Goal: Transaction & Acquisition: Purchase product/service

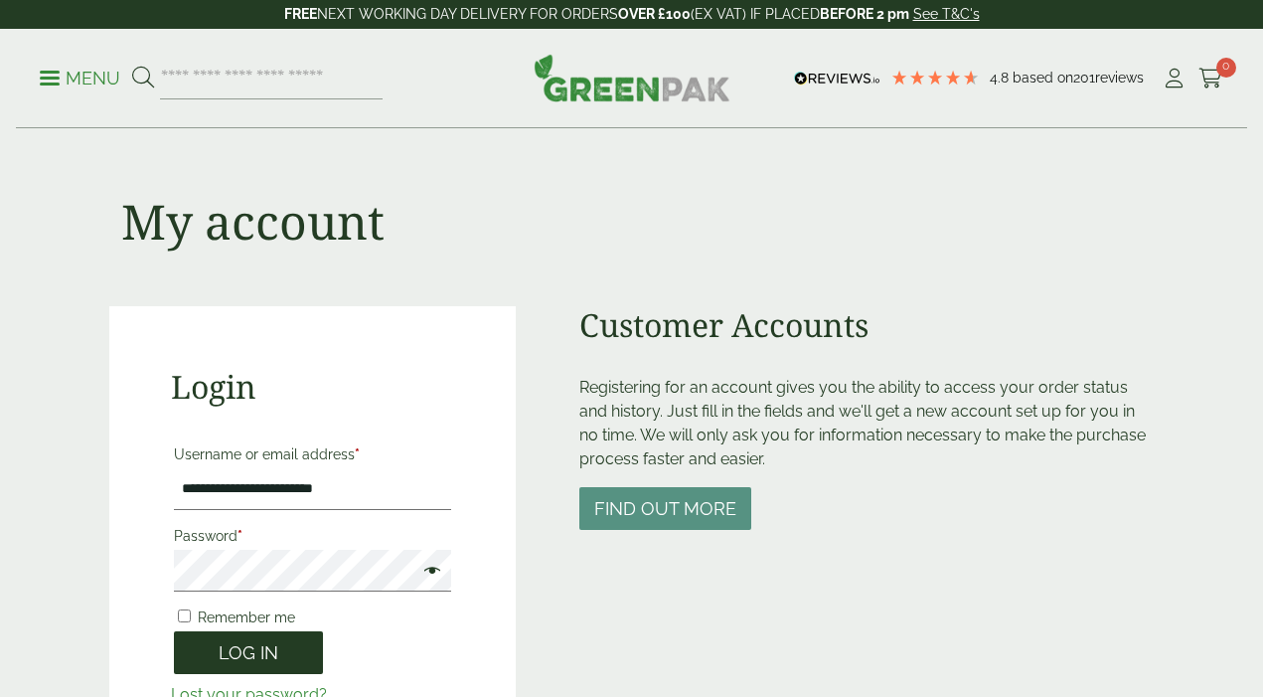
click at [250, 631] on button "Log in" at bounding box center [248, 652] width 149 height 43
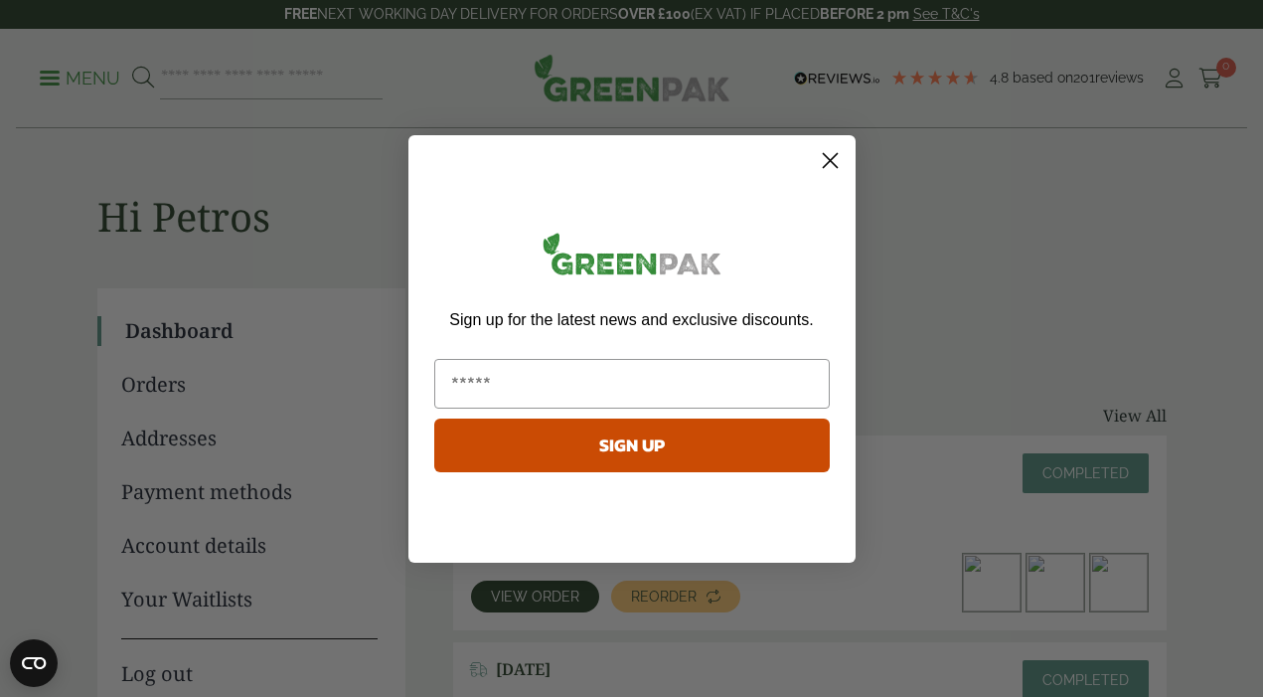
click at [834, 156] on icon "Close dialog" at bounding box center [830, 160] width 14 height 14
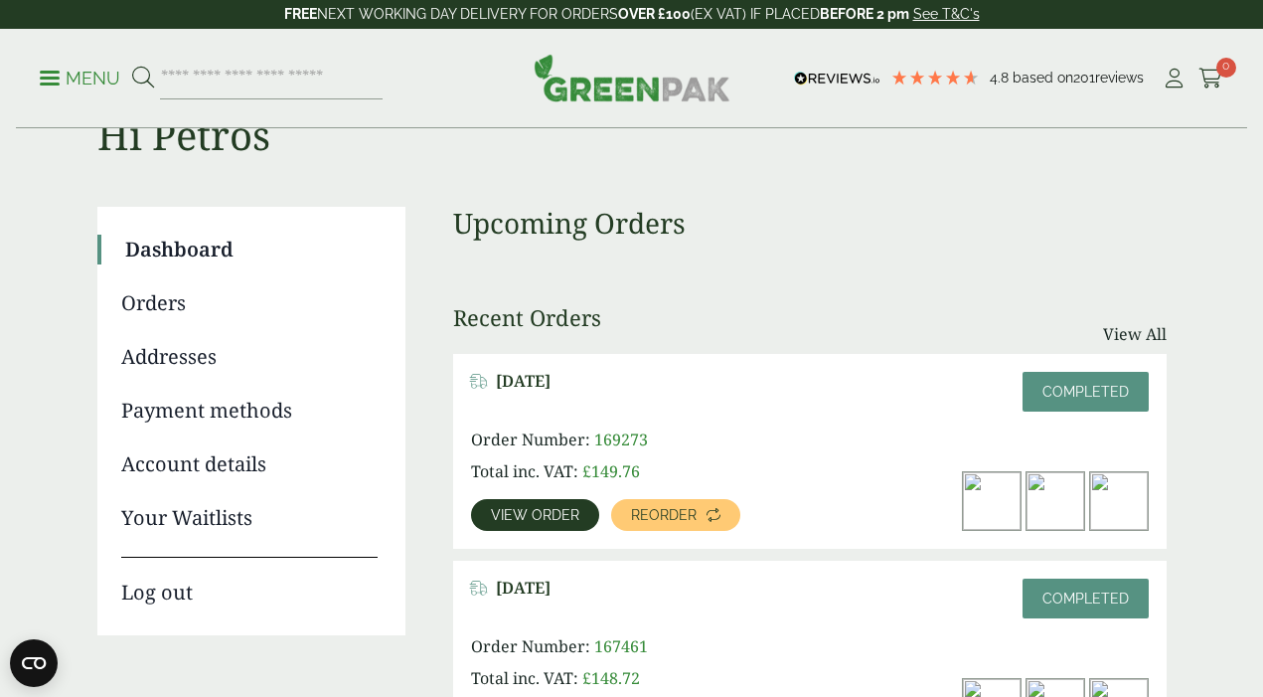
scroll to position [85, 0]
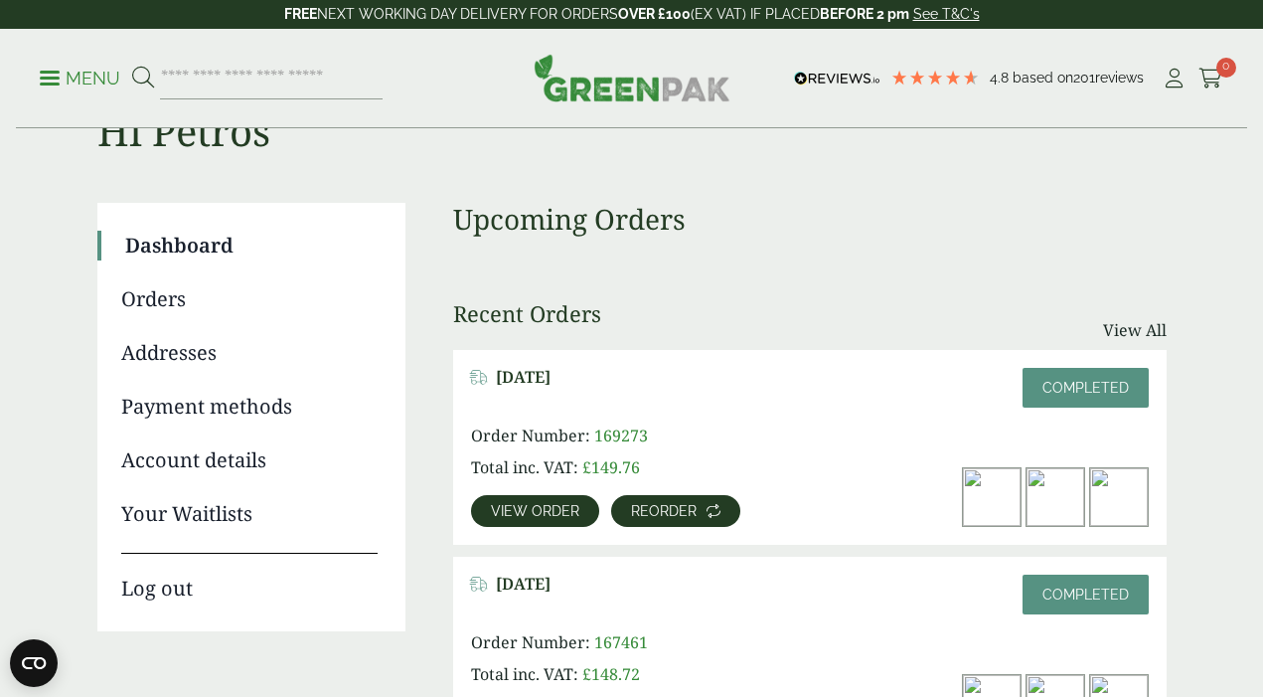
click at [651, 507] on span "Reorder" at bounding box center [664, 511] width 66 height 14
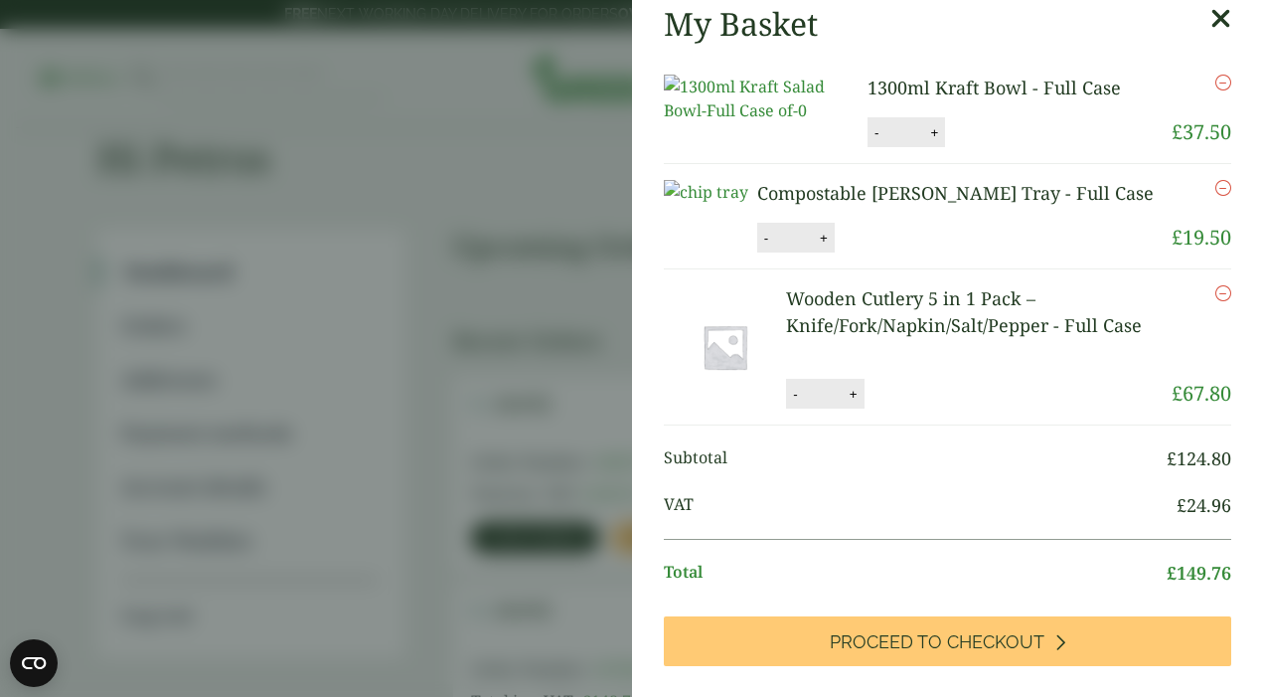
scroll to position [286, 0]
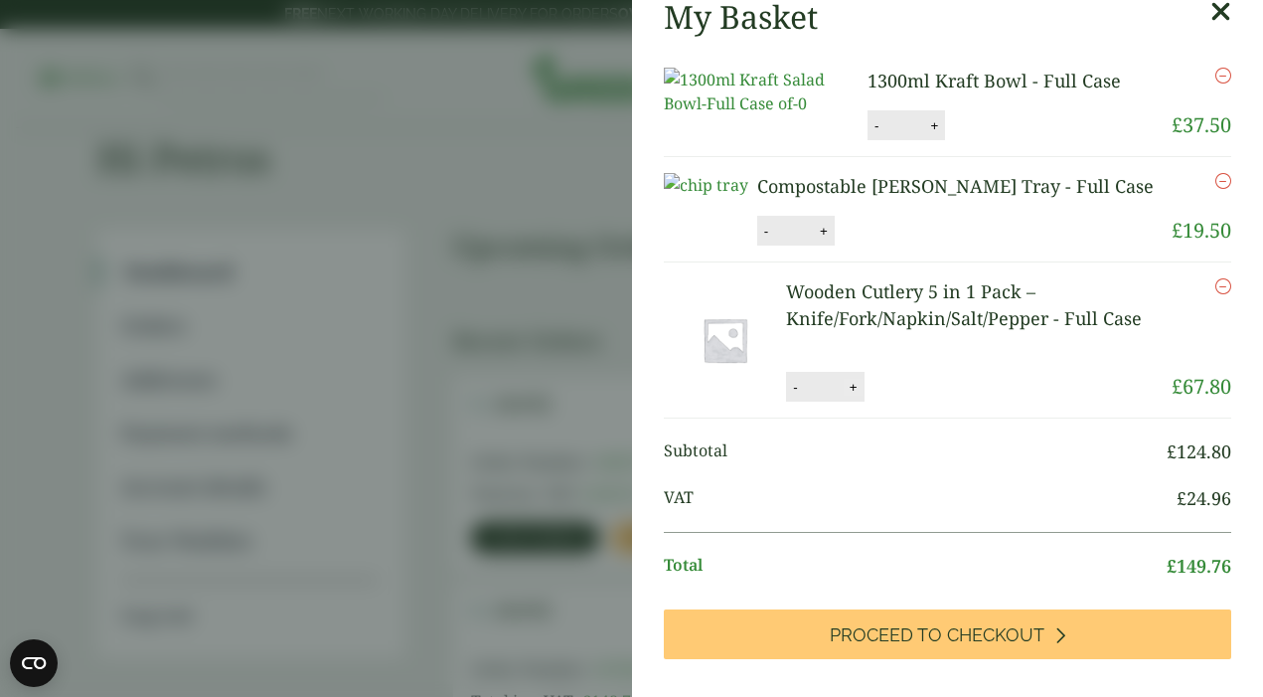
click at [849, 395] on button "+" at bounding box center [854, 387] width 20 height 17
type input "*"
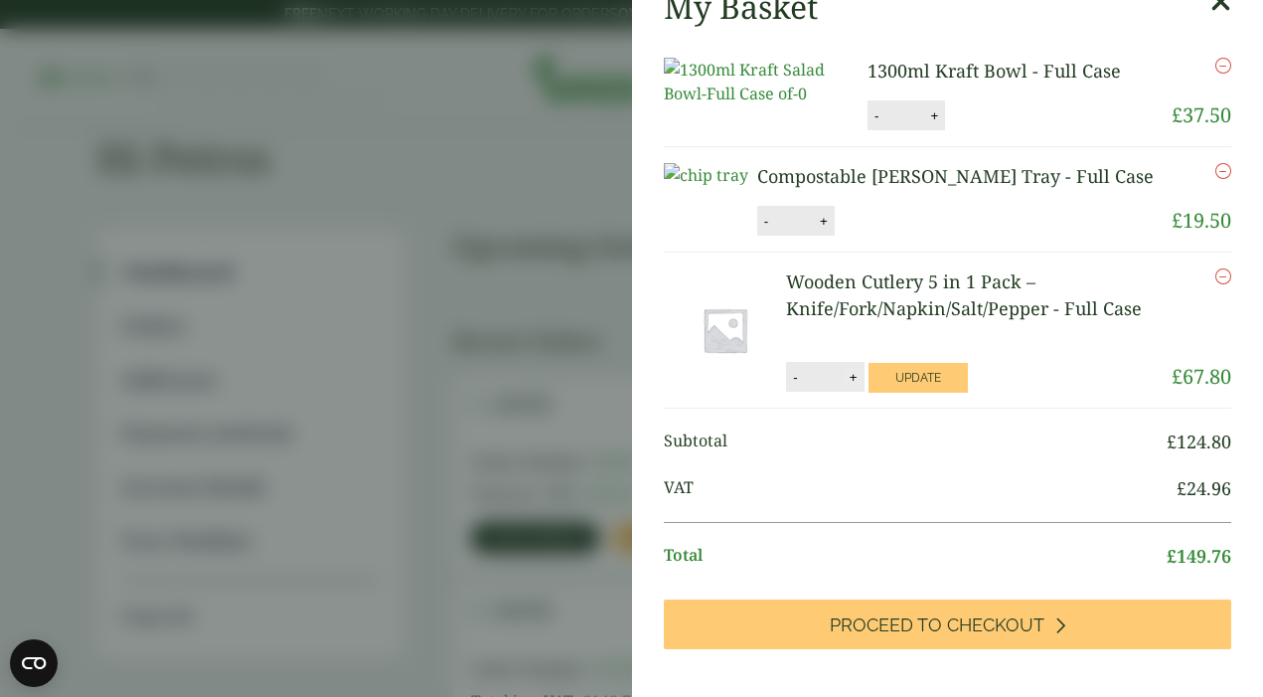
scroll to position [18, 0]
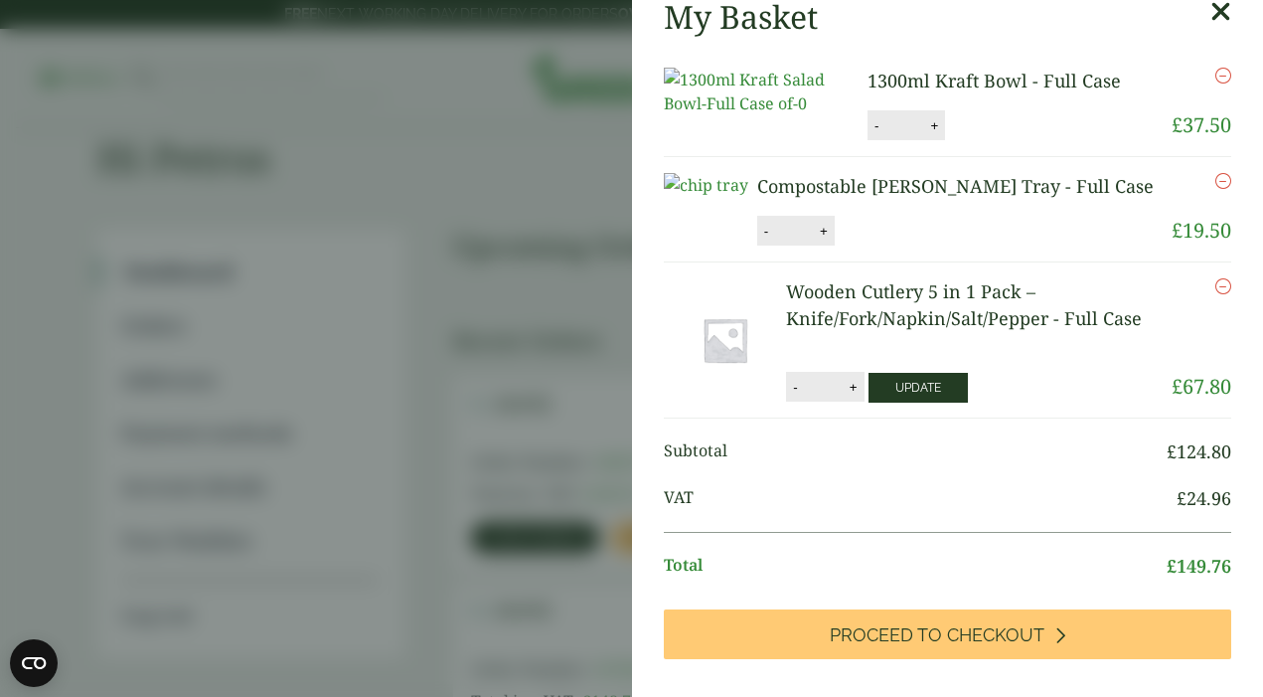
click at [890, 402] on button "Update" at bounding box center [917, 388] width 99 height 30
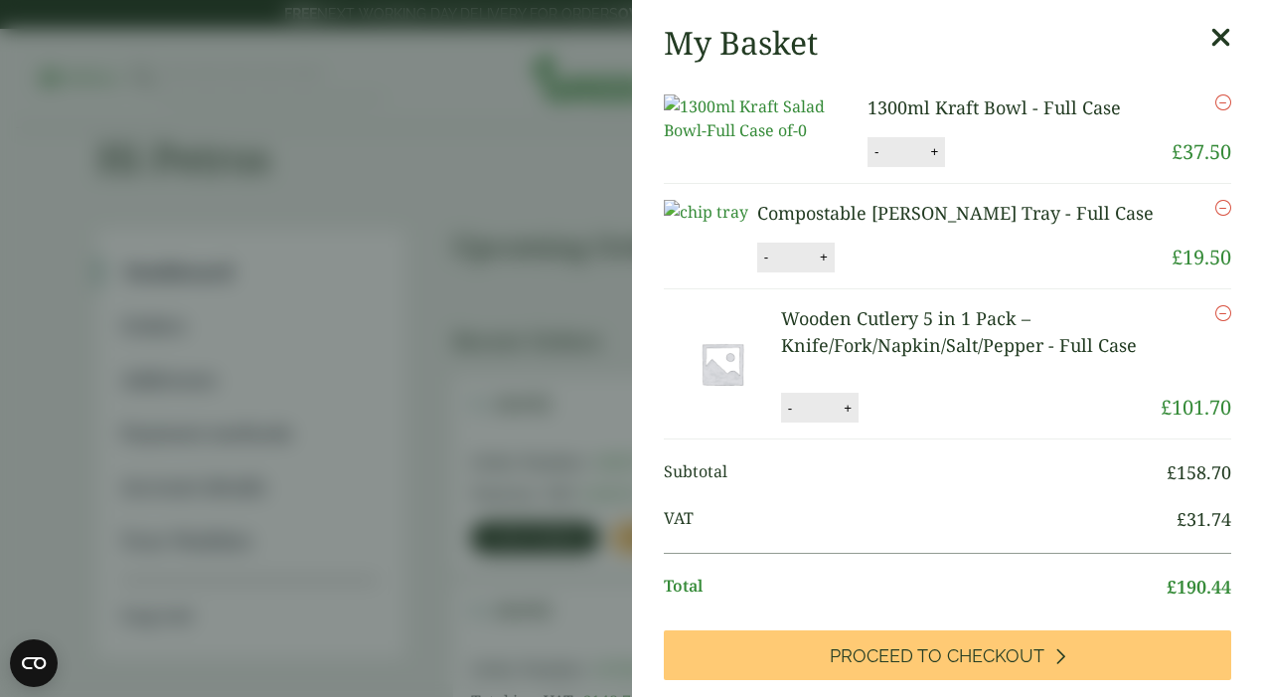
scroll to position [0, 0]
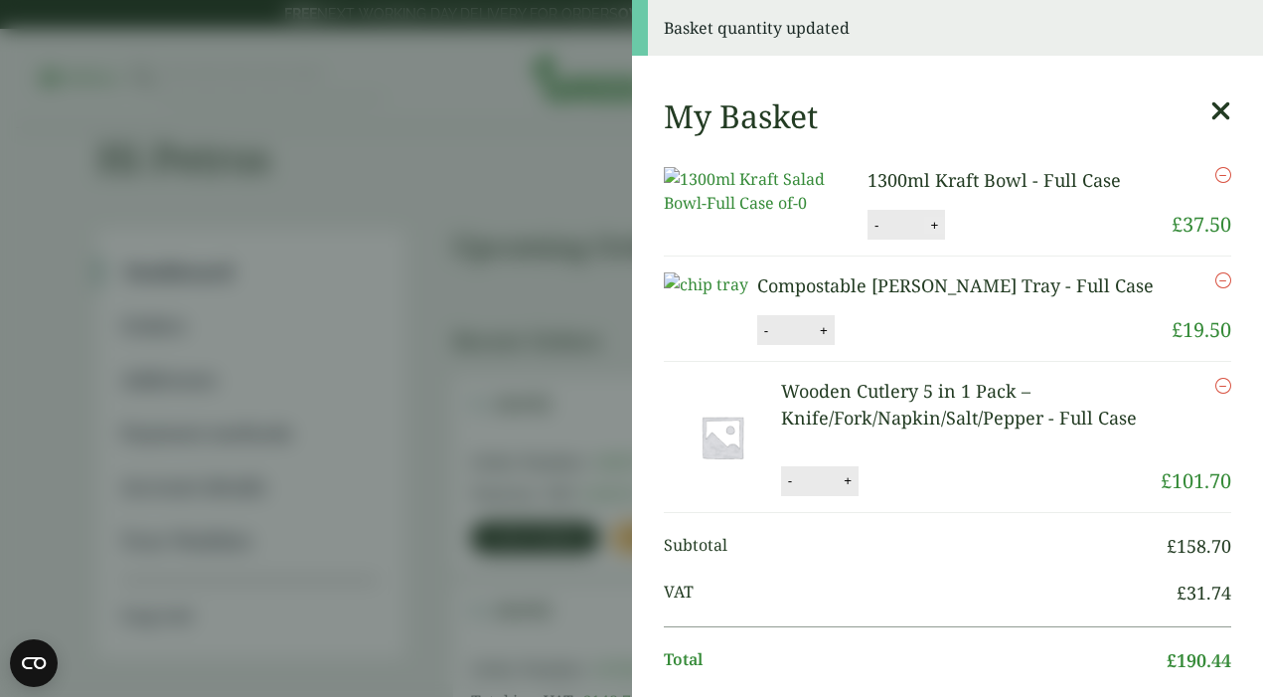
click at [934, 234] on button "+" at bounding box center [934, 225] width 20 height 17
type input "*"
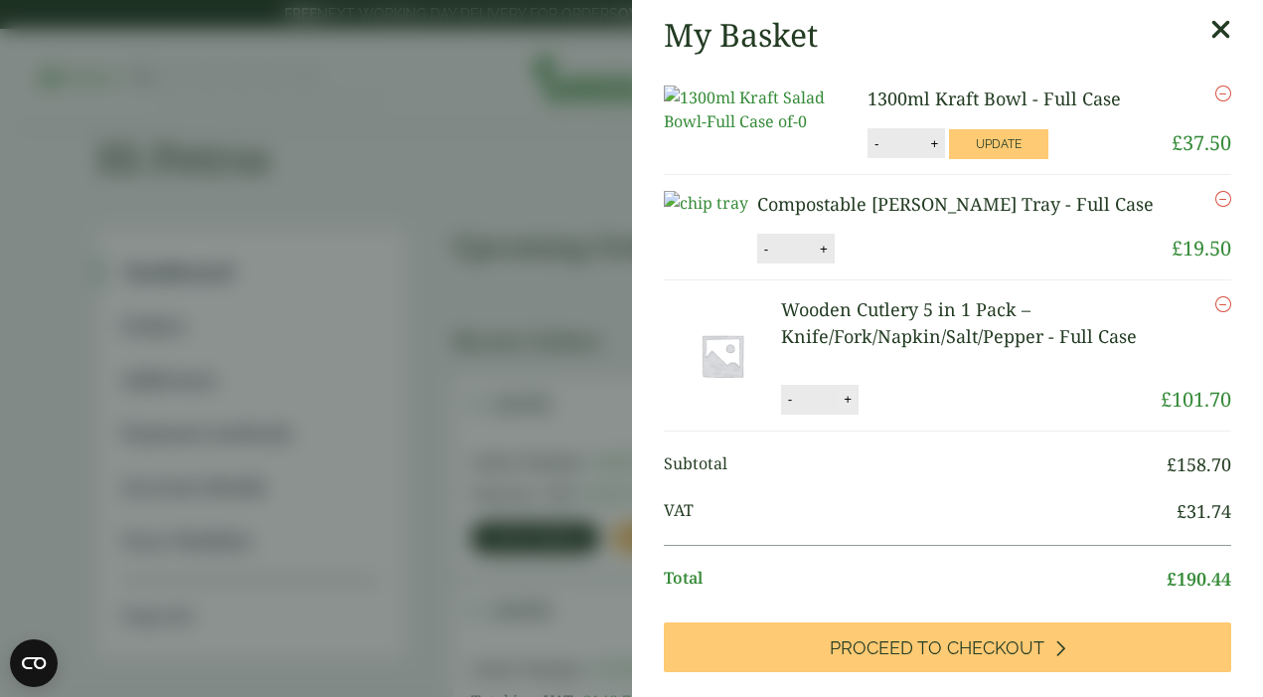
click at [845, 407] on button "+" at bounding box center [848, 399] width 20 height 17
type input "*"
click at [913, 414] on button "Update" at bounding box center [912, 400] width 99 height 30
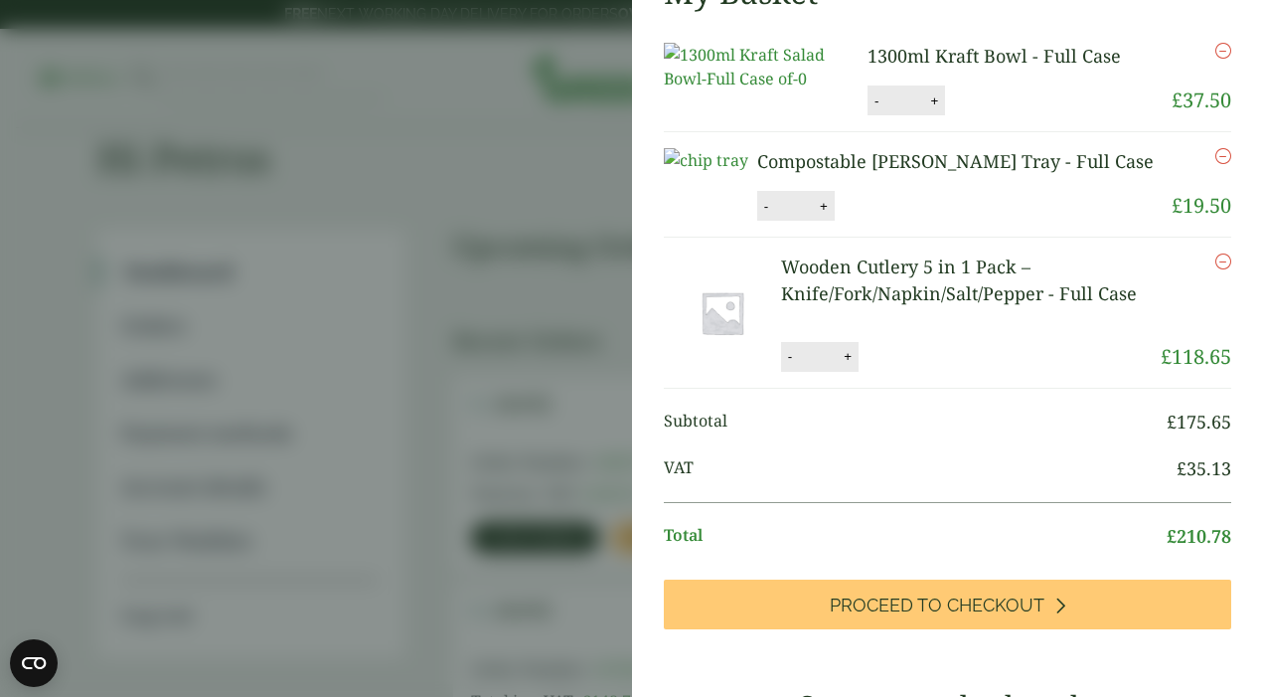
scroll to position [49, 0]
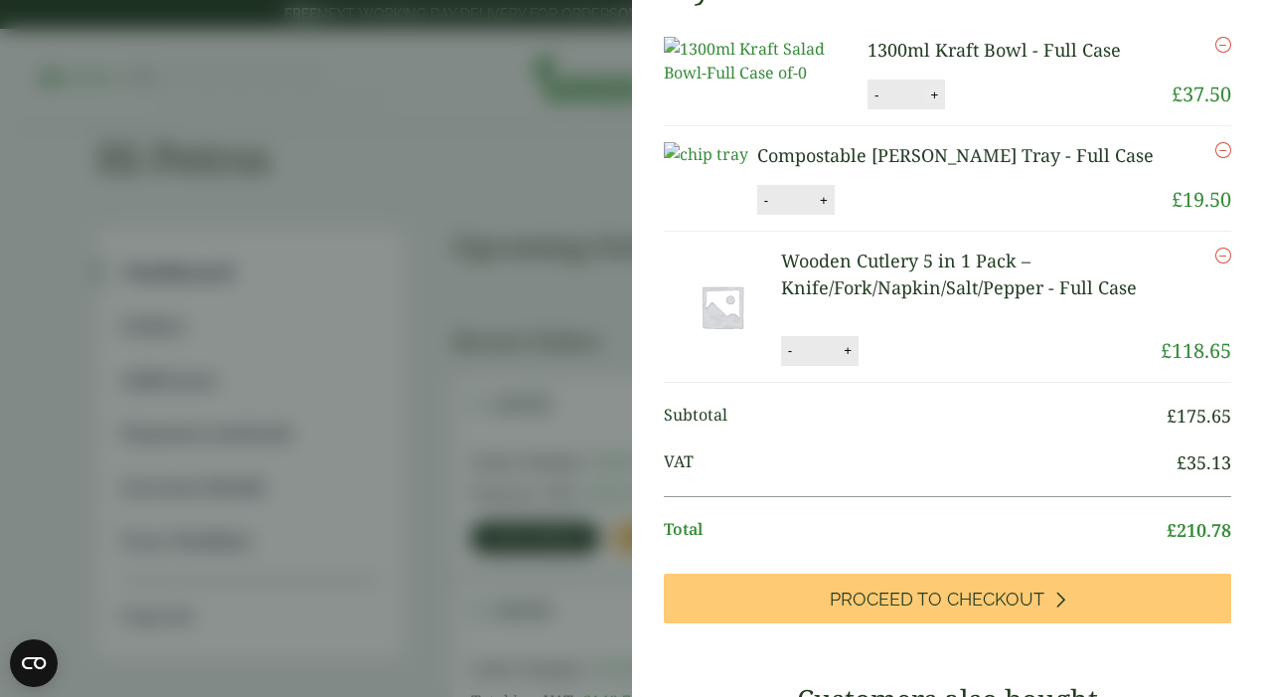
click at [937, 103] on button "+" at bounding box center [934, 94] width 20 height 17
type input "*"
click at [986, 110] on button "Update" at bounding box center [998, 95] width 99 height 30
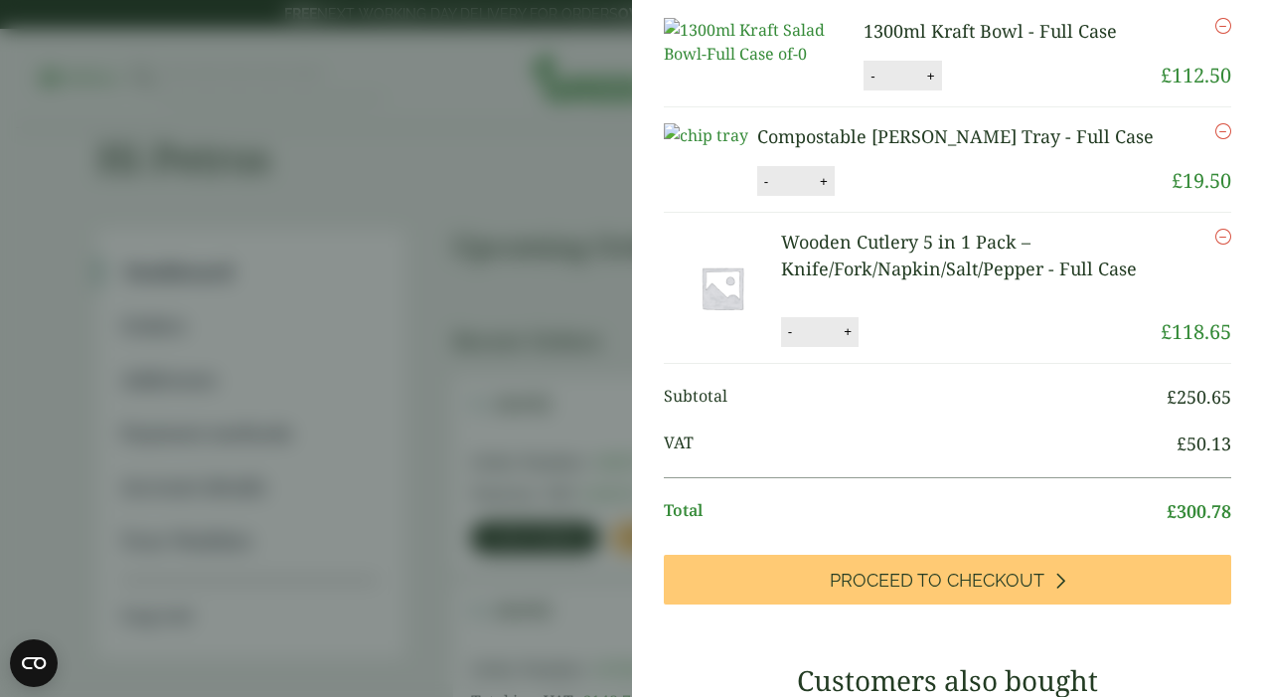
scroll to position [68, 0]
click at [530, 271] on aside "My Basket 1300ml Kraft Bowl - Full Case 1300ml Kraft Bowl - Full Case quantity …" at bounding box center [631, 348] width 1263 height 697
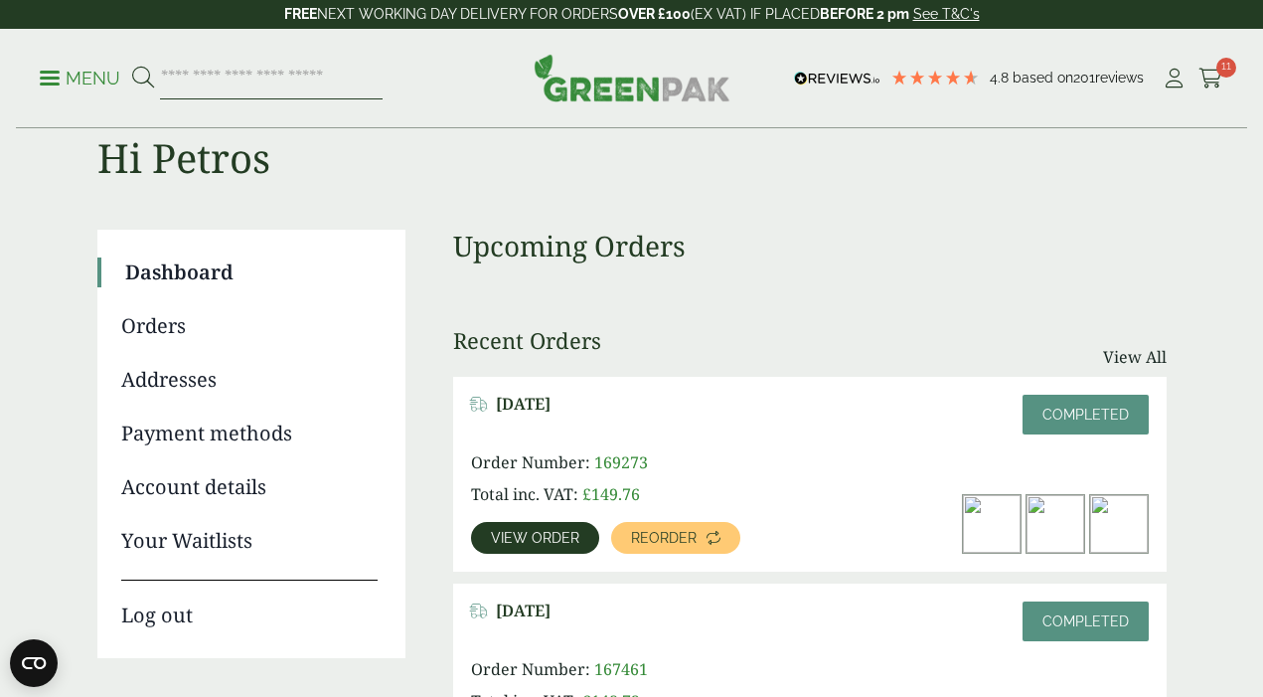
click at [244, 61] on input "search" at bounding box center [271, 79] width 223 height 42
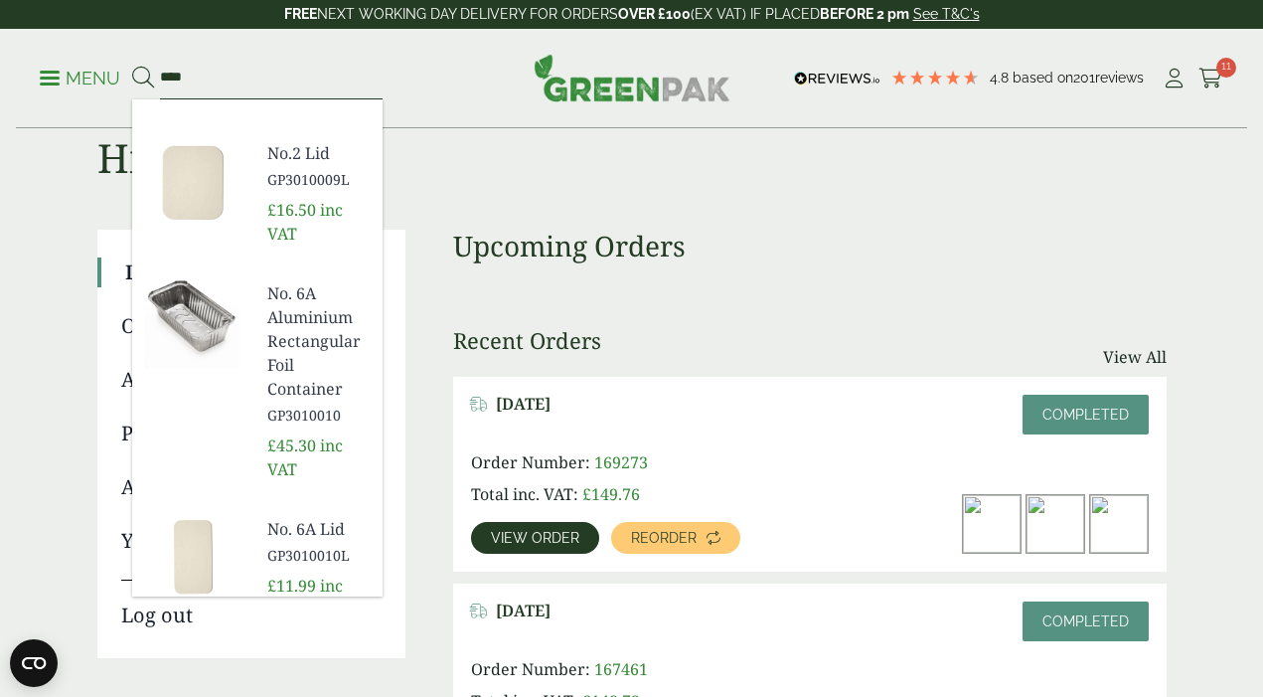
scroll to position [1047, 0]
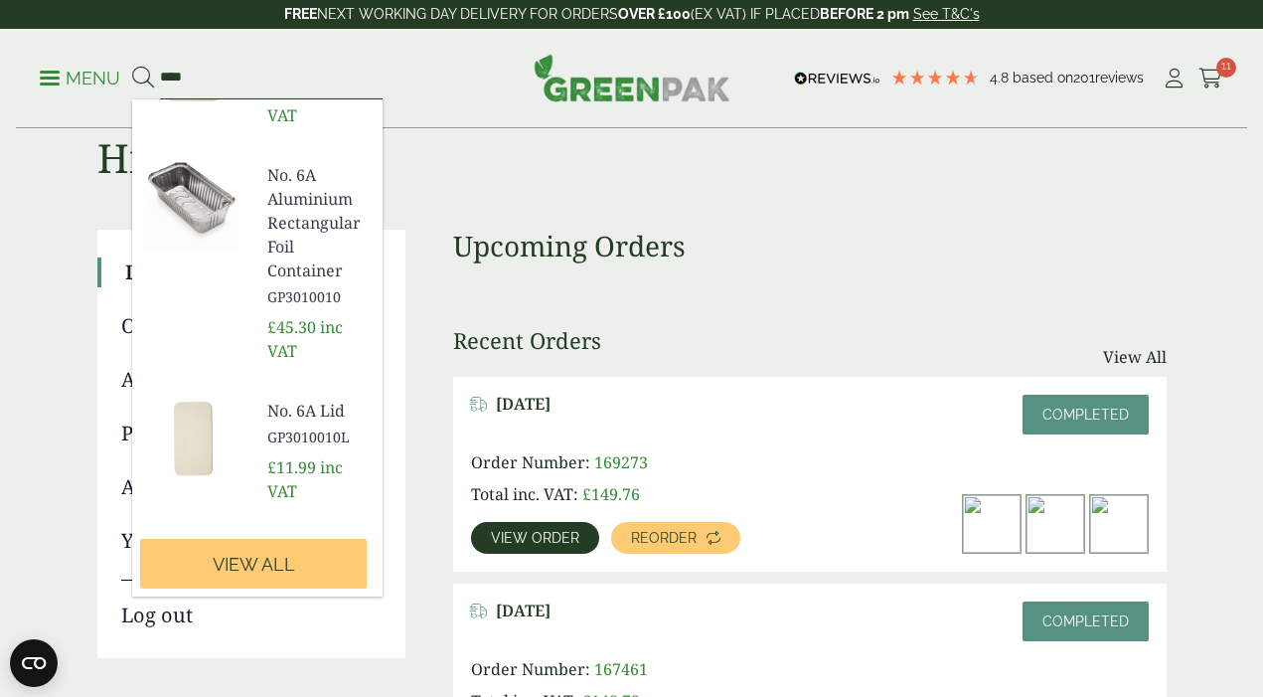
click at [212, 73] on input "****" at bounding box center [271, 79] width 223 height 42
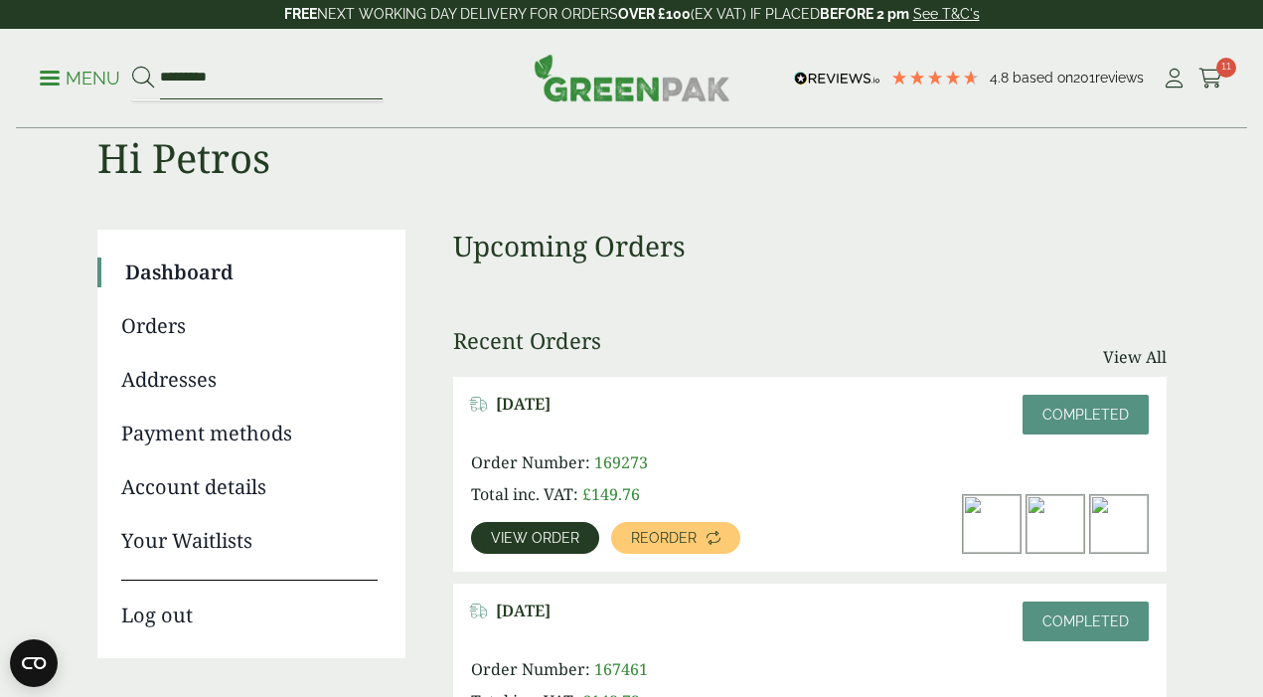
scroll to position [0, 0]
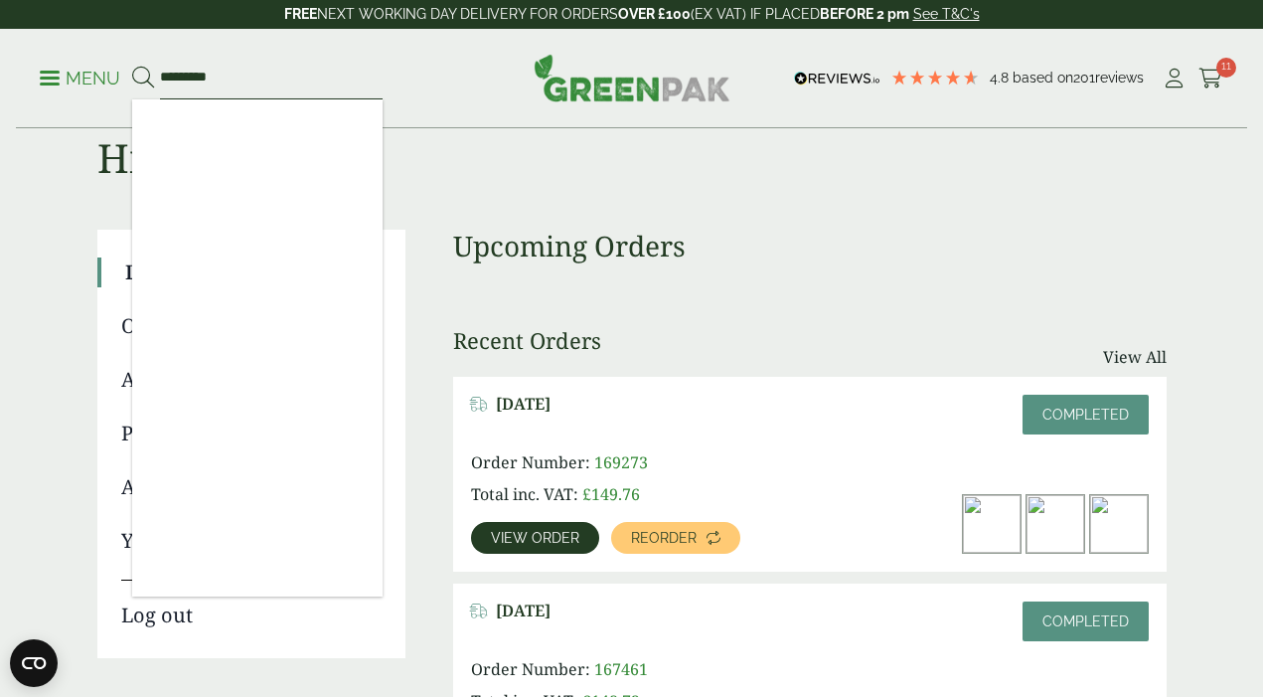
type input "*********"
click at [132, 66] on button at bounding box center [143, 79] width 22 height 26
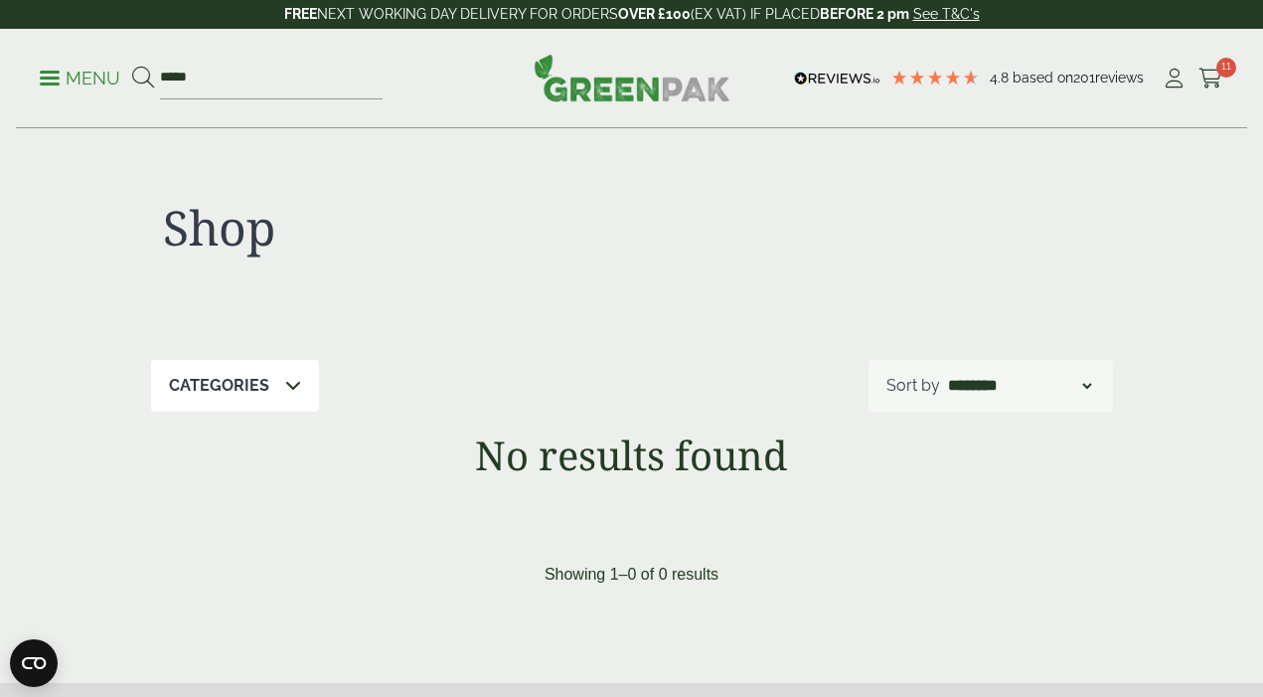
type input "****"
click at [132, 66] on button at bounding box center [143, 79] width 22 height 26
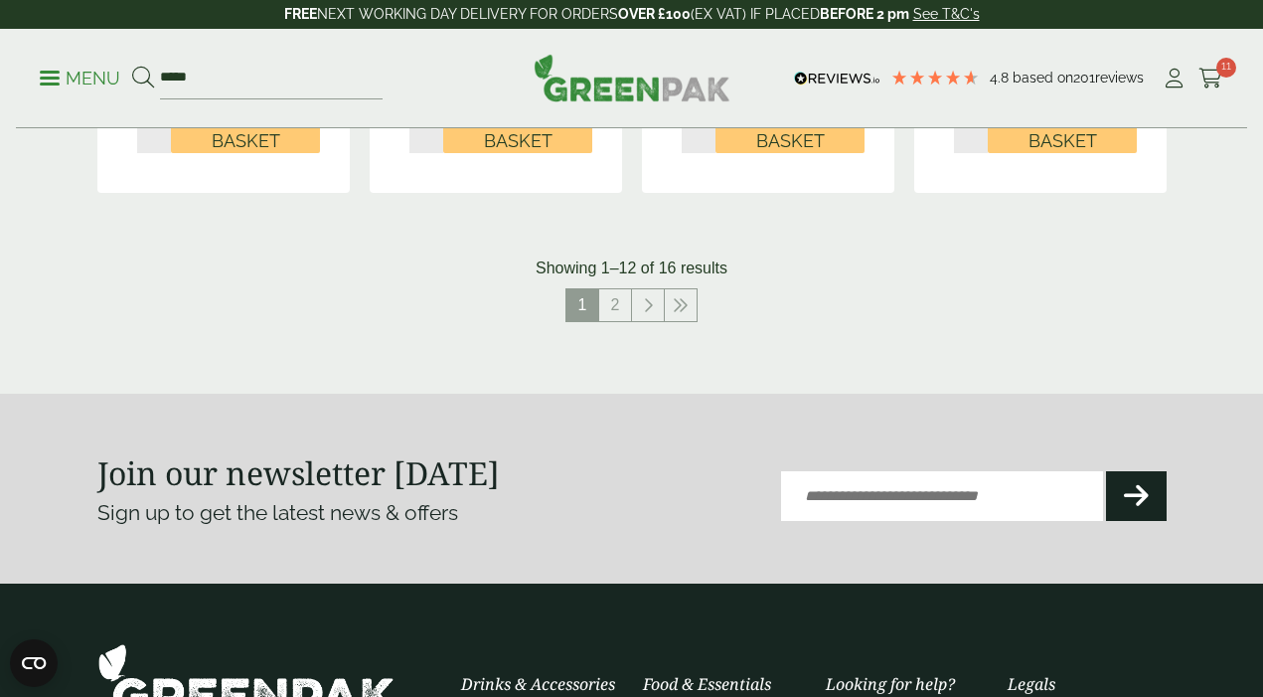
scroll to position [2291, 0]
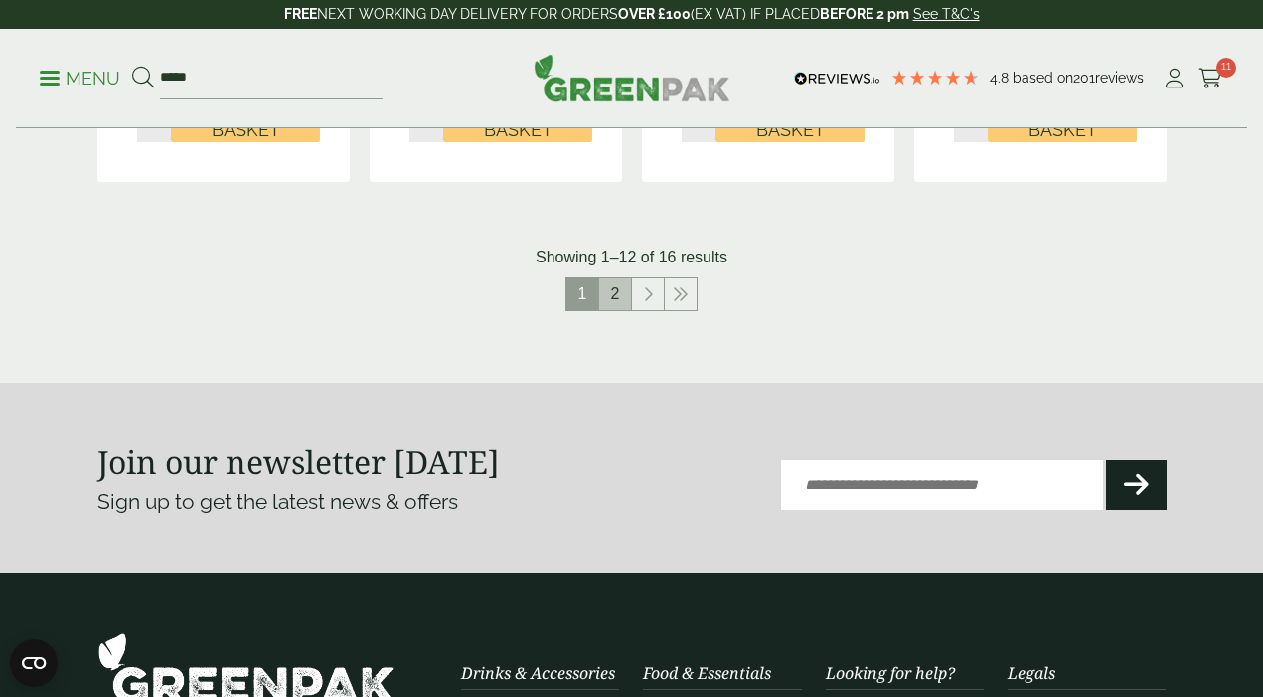
click at [614, 299] on link "2" at bounding box center [615, 294] width 32 height 32
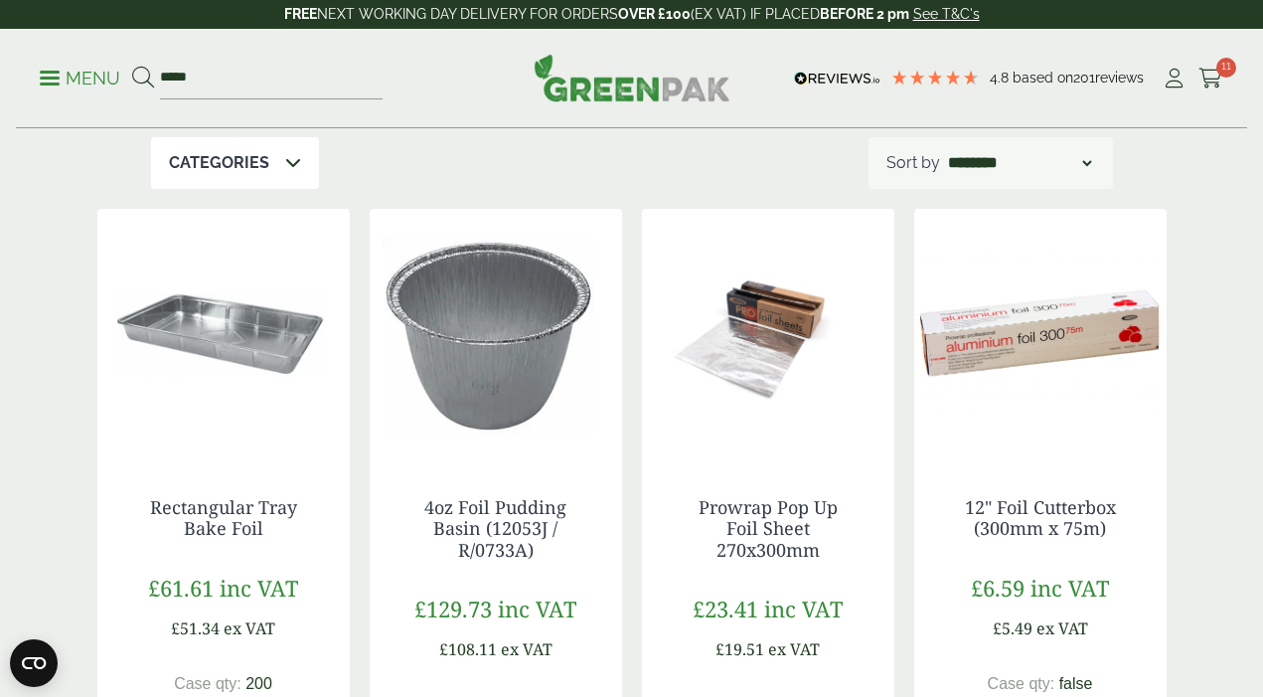
scroll to position [216, 0]
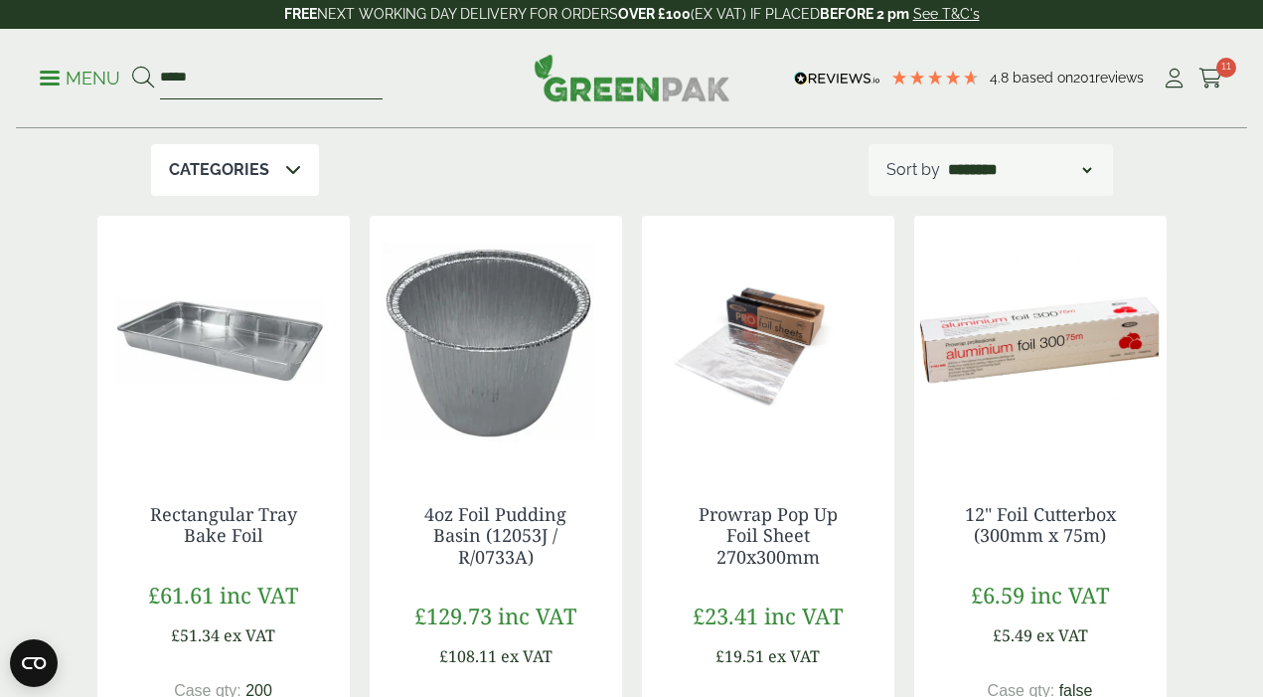
click at [263, 77] on input "****" at bounding box center [271, 79] width 223 height 42
type input "****"
click at [132, 66] on button at bounding box center [143, 79] width 22 height 26
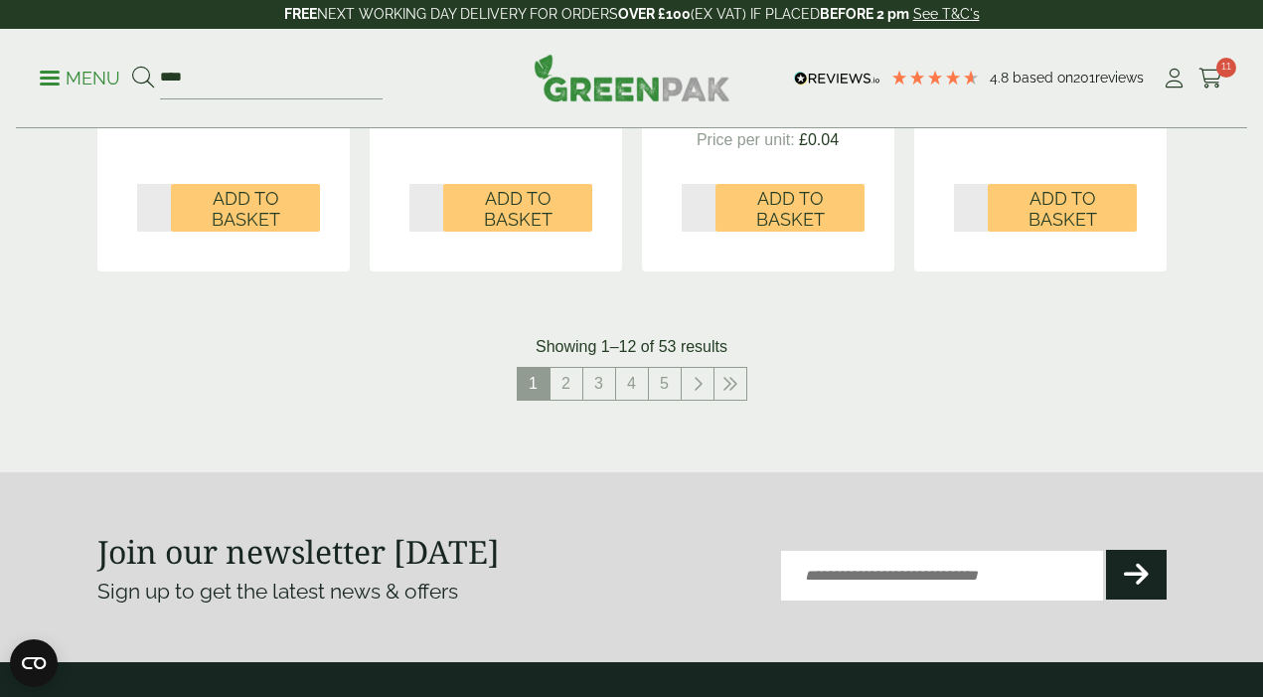
scroll to position [2207, 0]
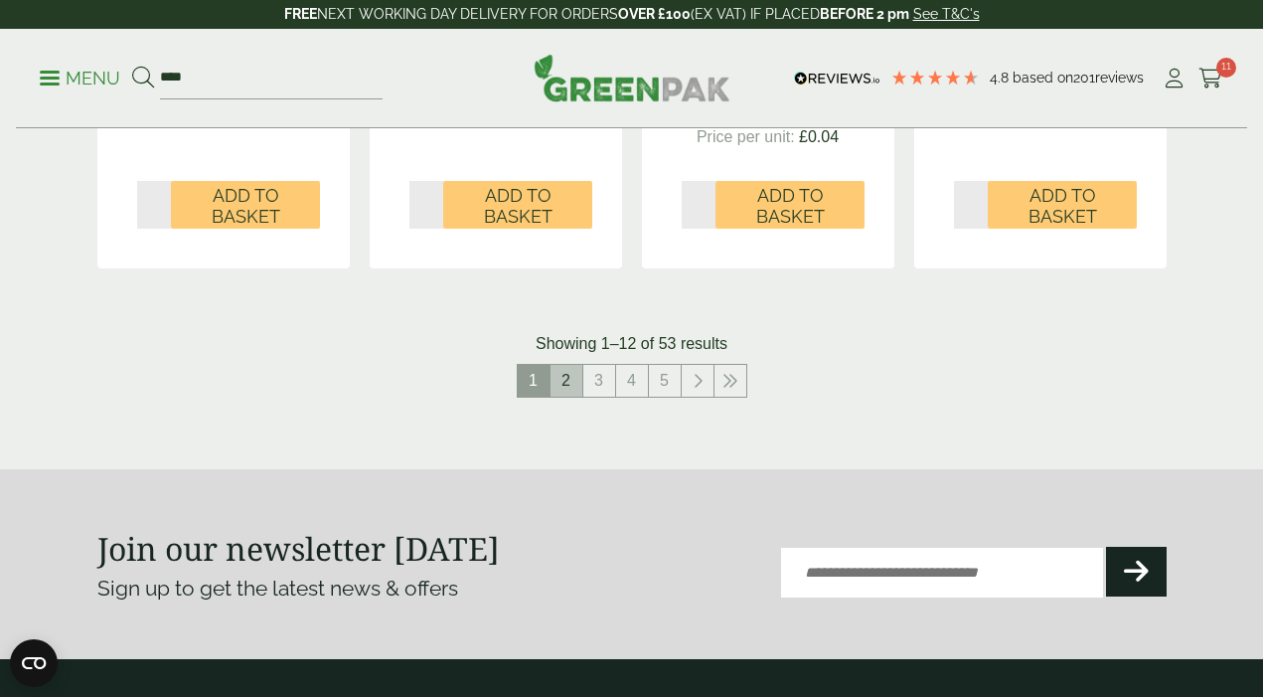
click at [568, 387] on link "2" at bounding box center [566, 381] width 32 height 32
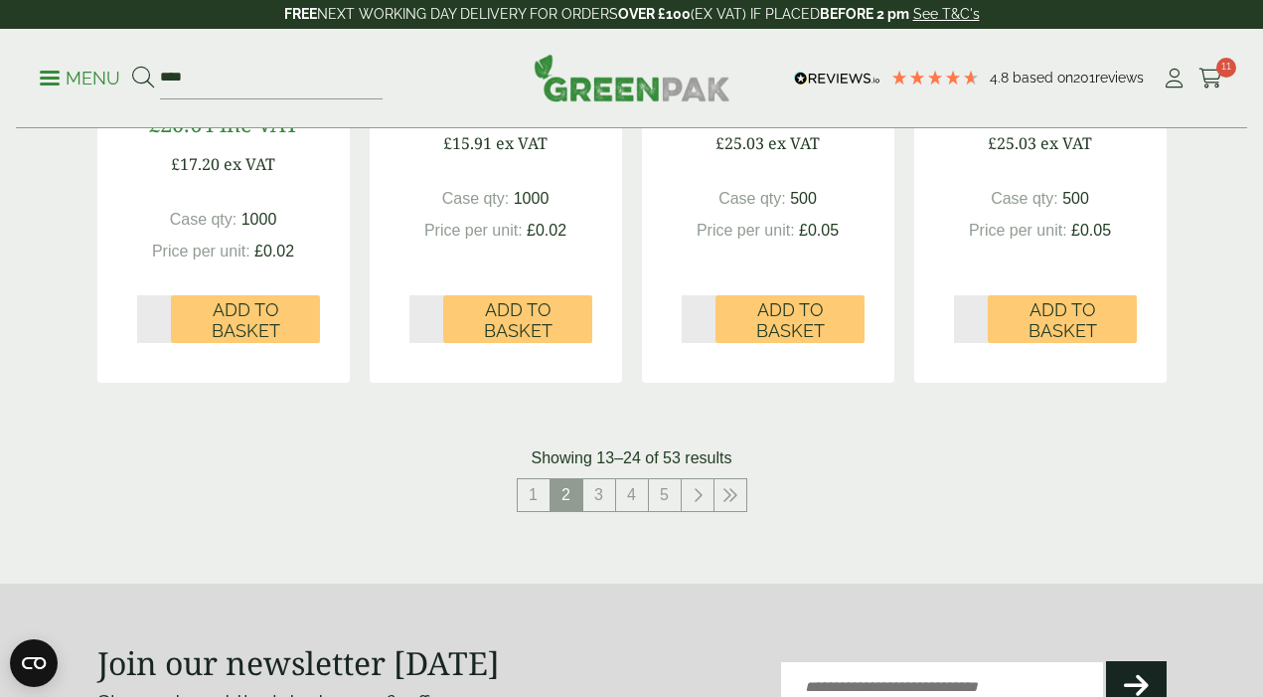
scroll to position [2058, 0]
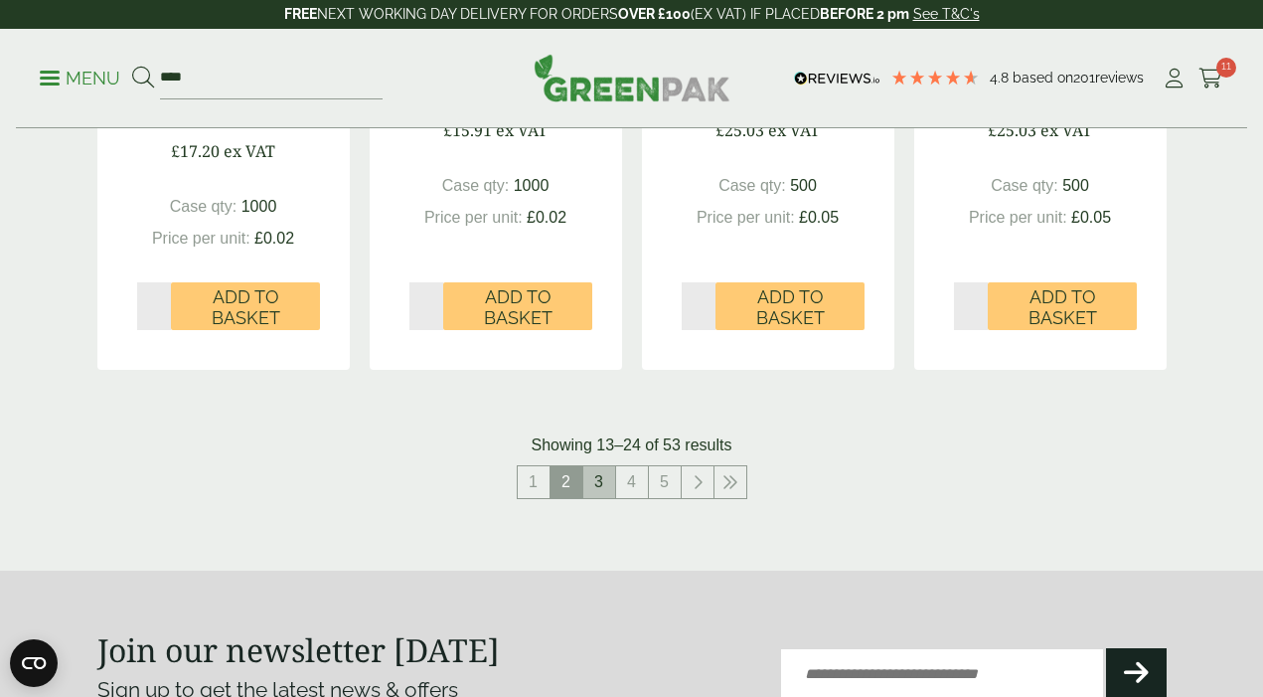
click at [598, 478] on link "3" at bounding box center [599, 482] width 32 height 32
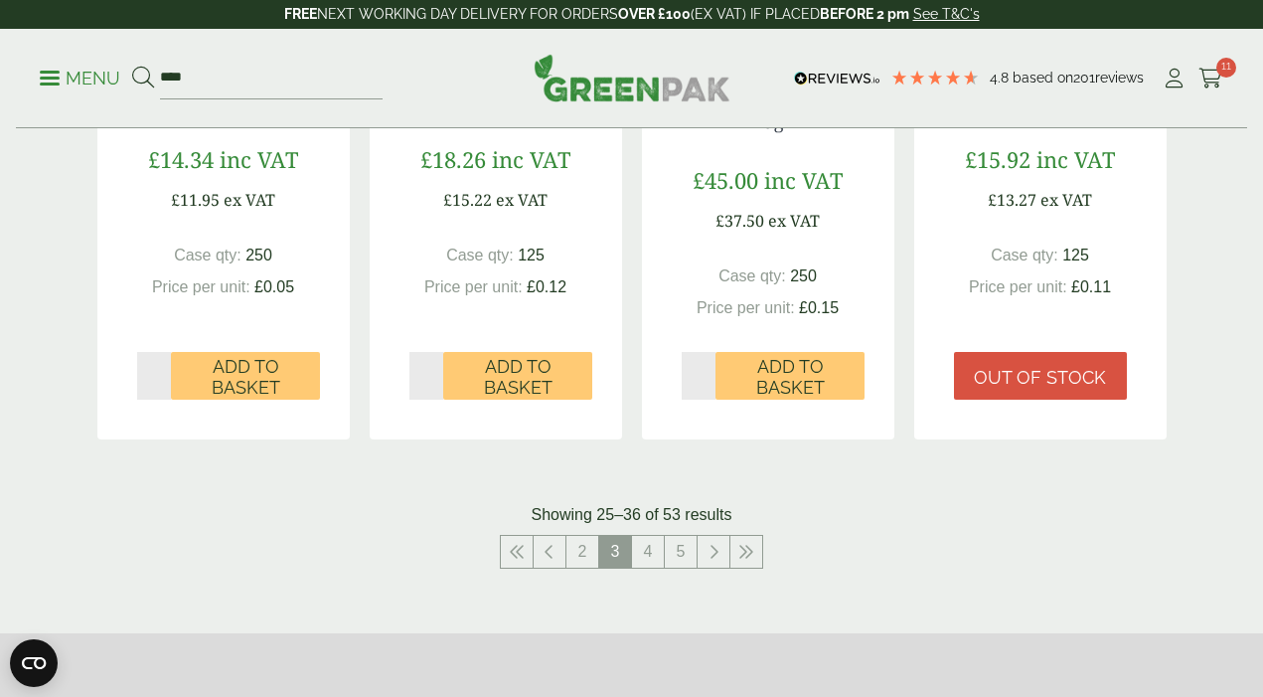
scroll to position [2132, 0]
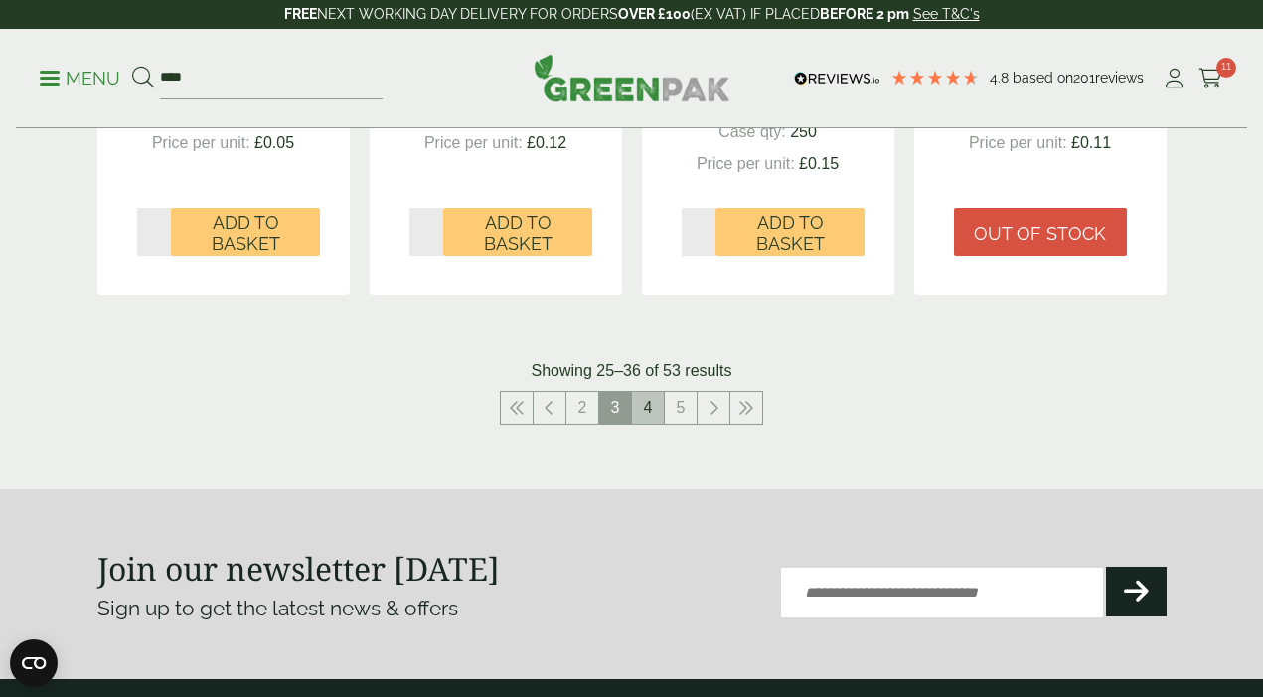
click at [643, 410] on link "4" at bounding box center [648, 408] width 32 height 32
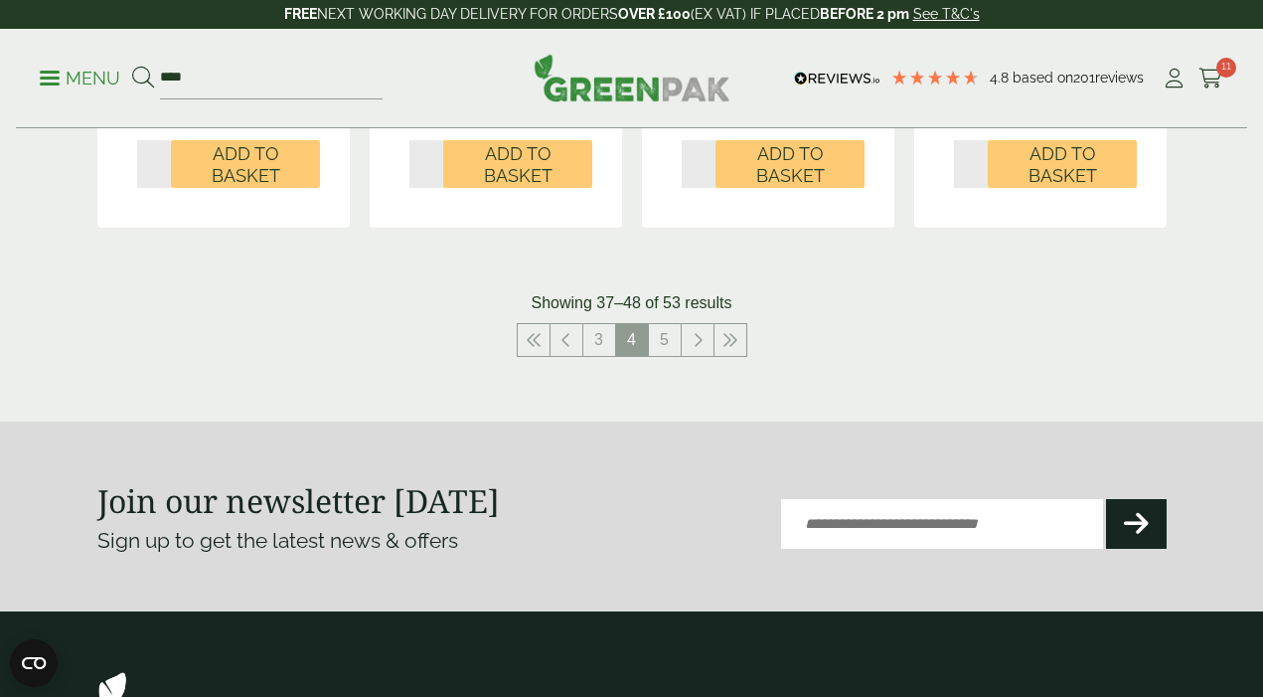
scroll to position [2184, 0]
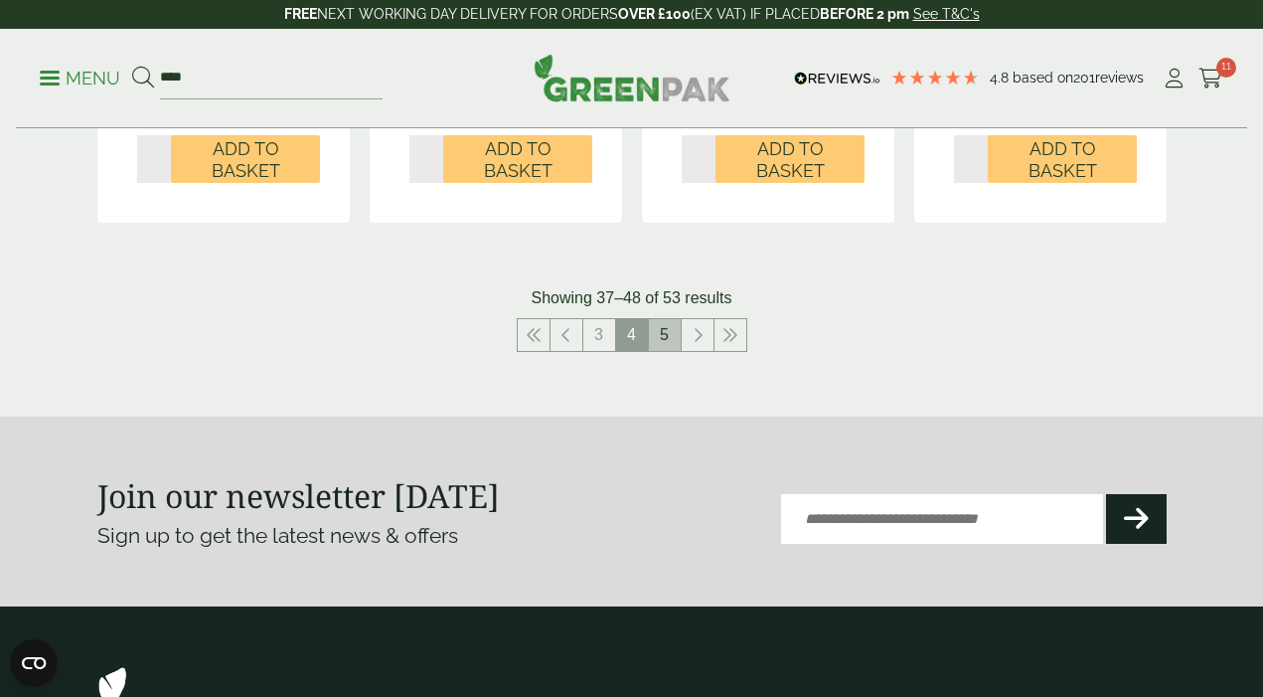
click at [660, 338] on link "5" at bounding box center [665, 335] width 32 height 32
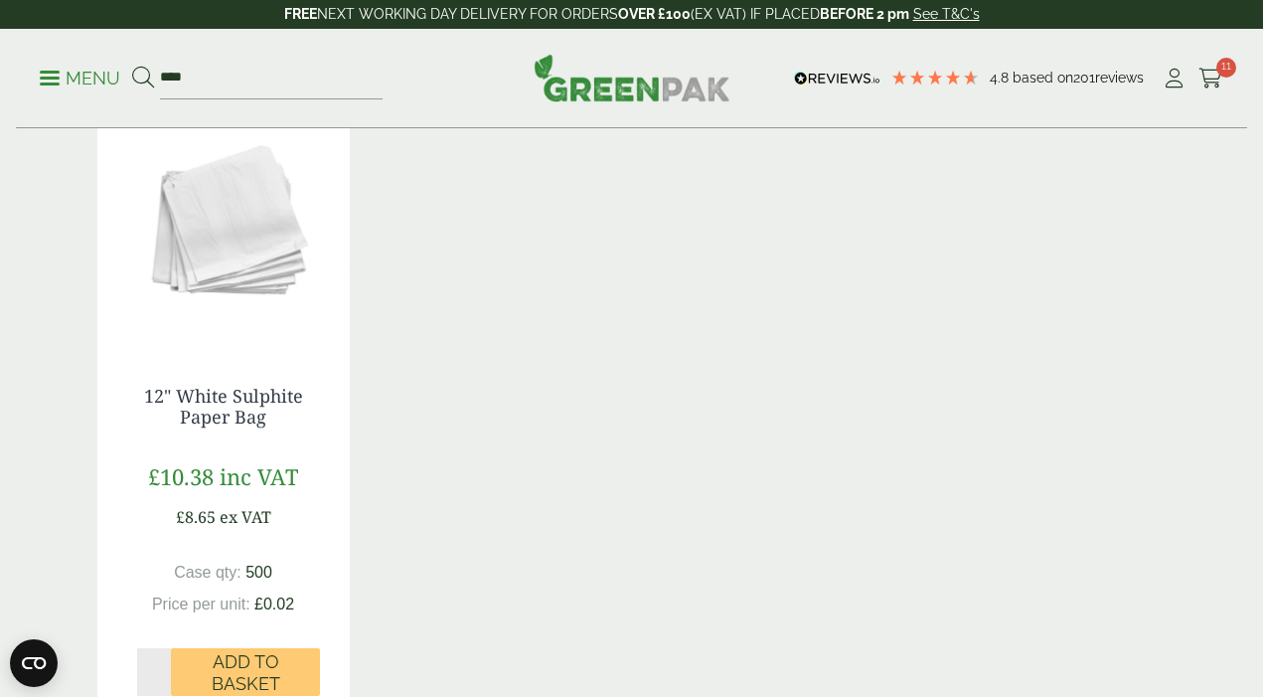
scroll to position [993, 0]
click at [275, 89] on input "****" at bounding box center [271, 79] width 223 height 42
type input "*******"
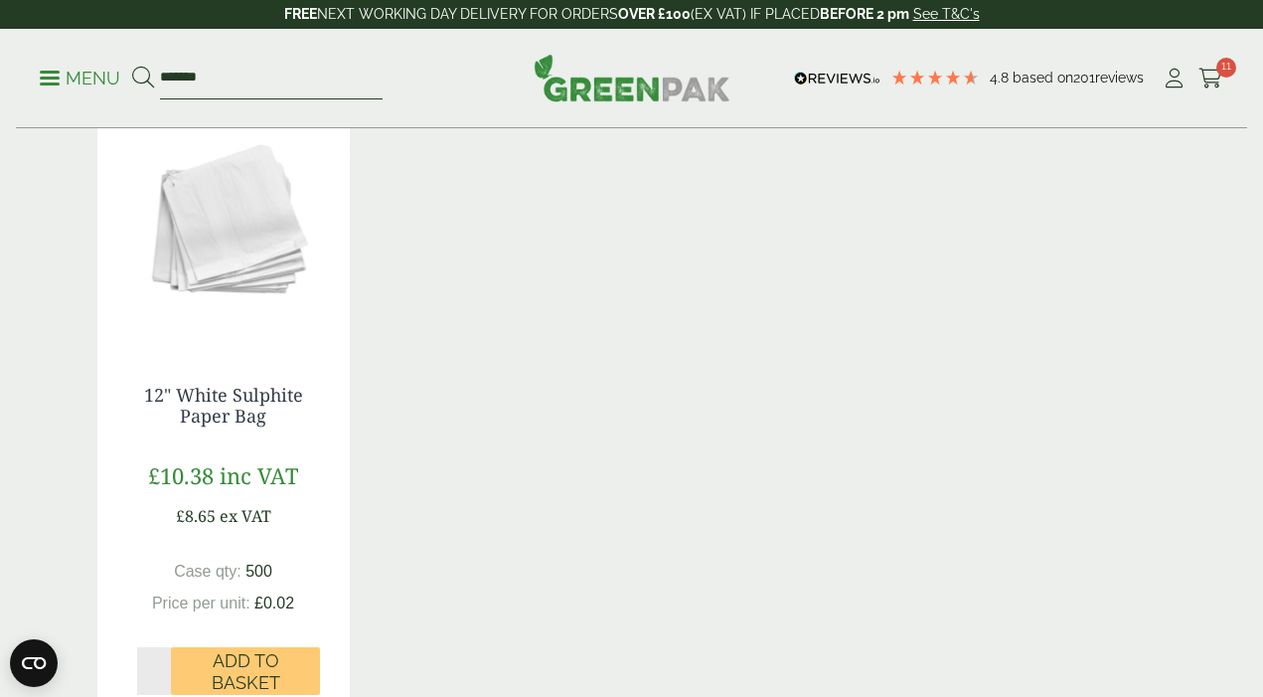
click at [132, 66] on button at bounding box center [143, 79] width 22 height 26
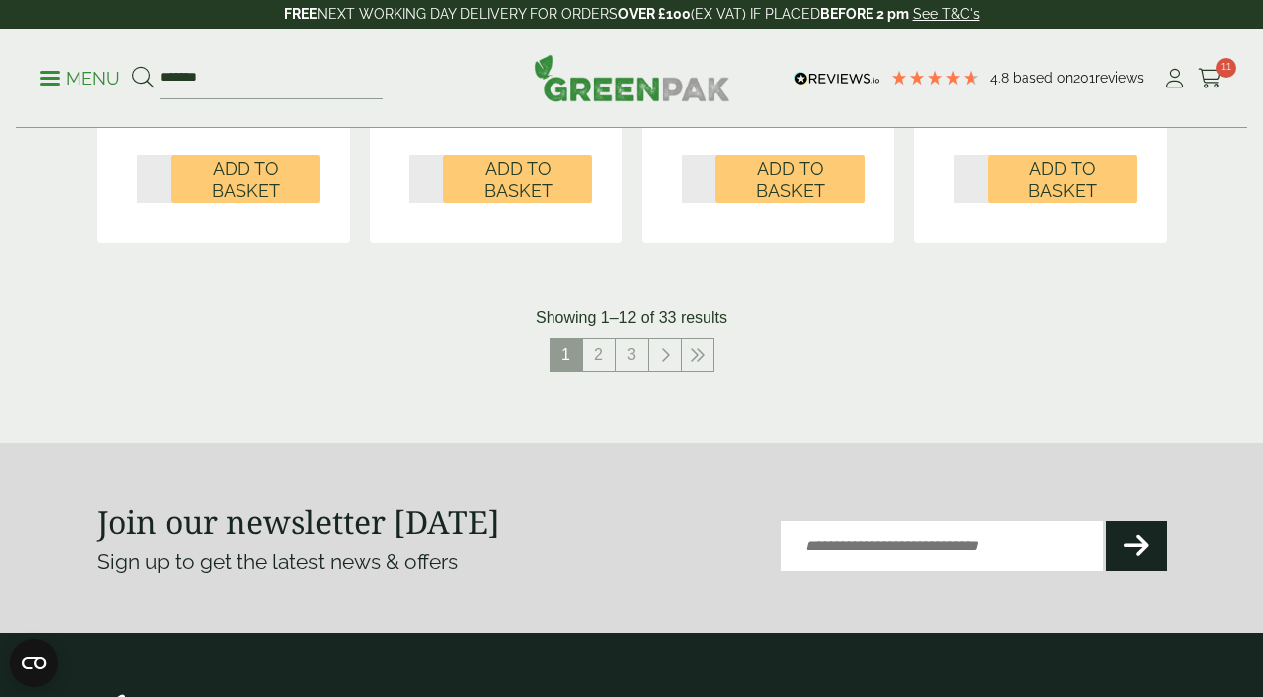
scroll to position [2232, 0]
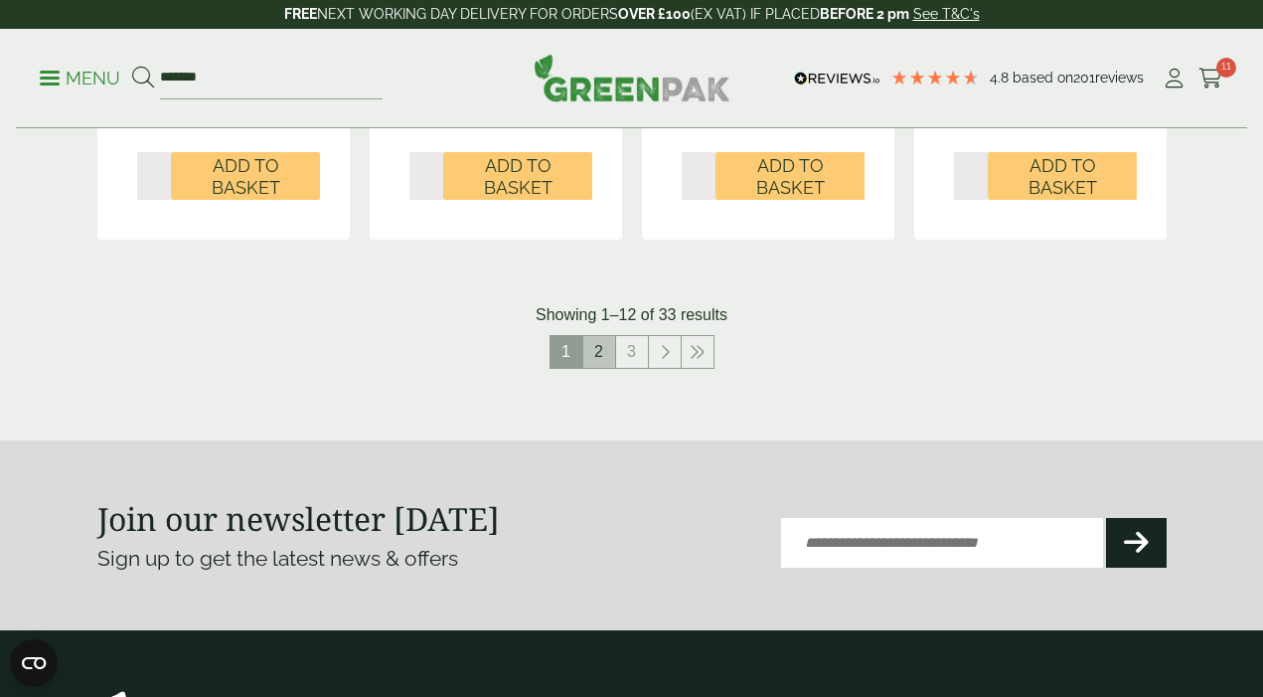
click at [598, 350] on link "2" at bounding box center [599, 352] width 32 height 32
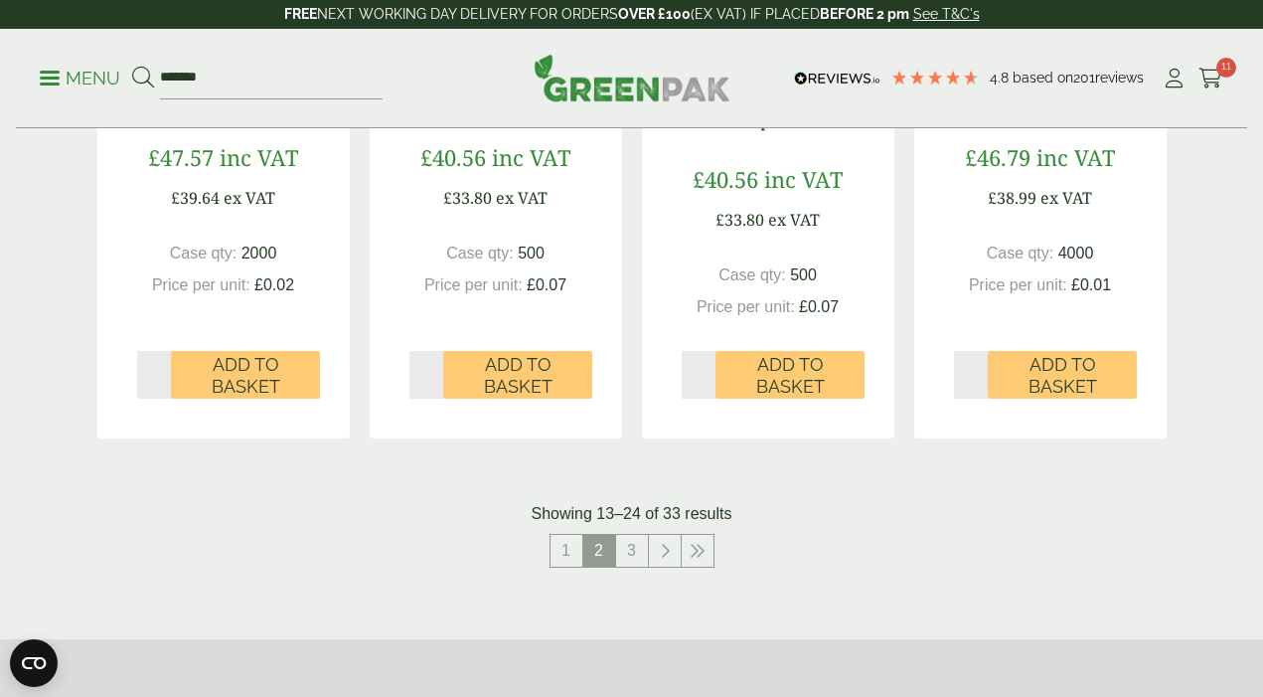
scroll to position [2058, 0]
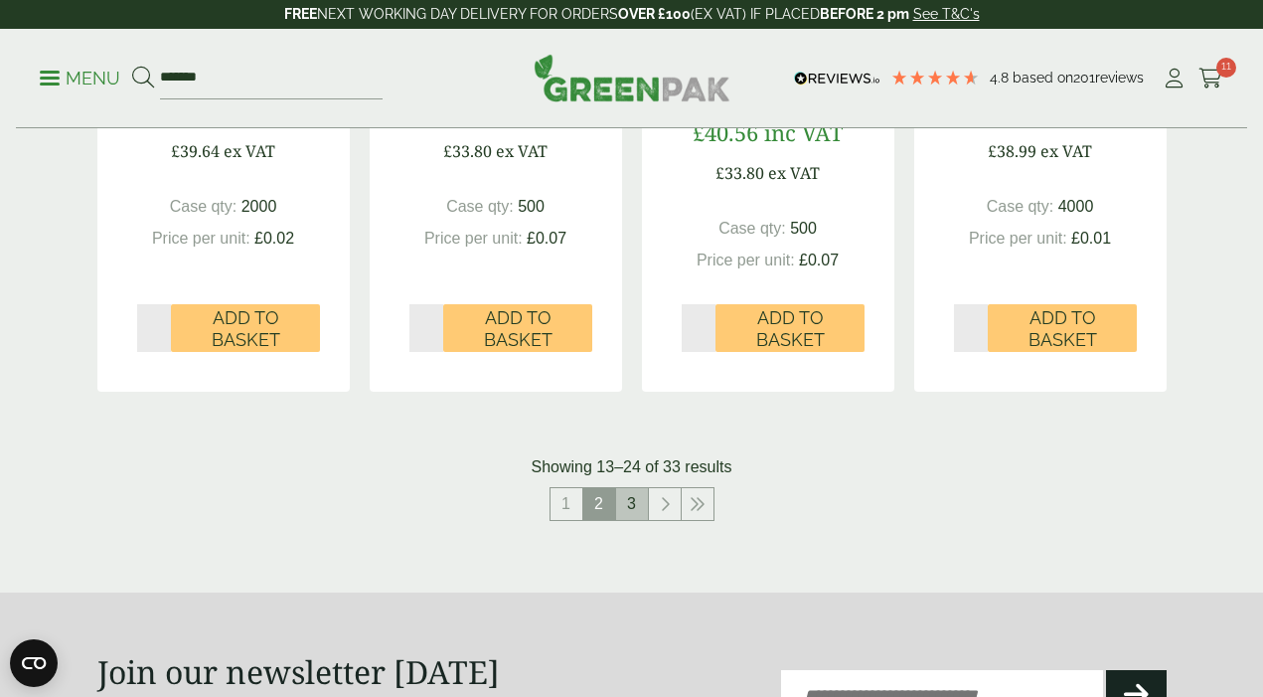
click at [638, 503] on link "3" at bounding box center [632, 504] width 32 height 32
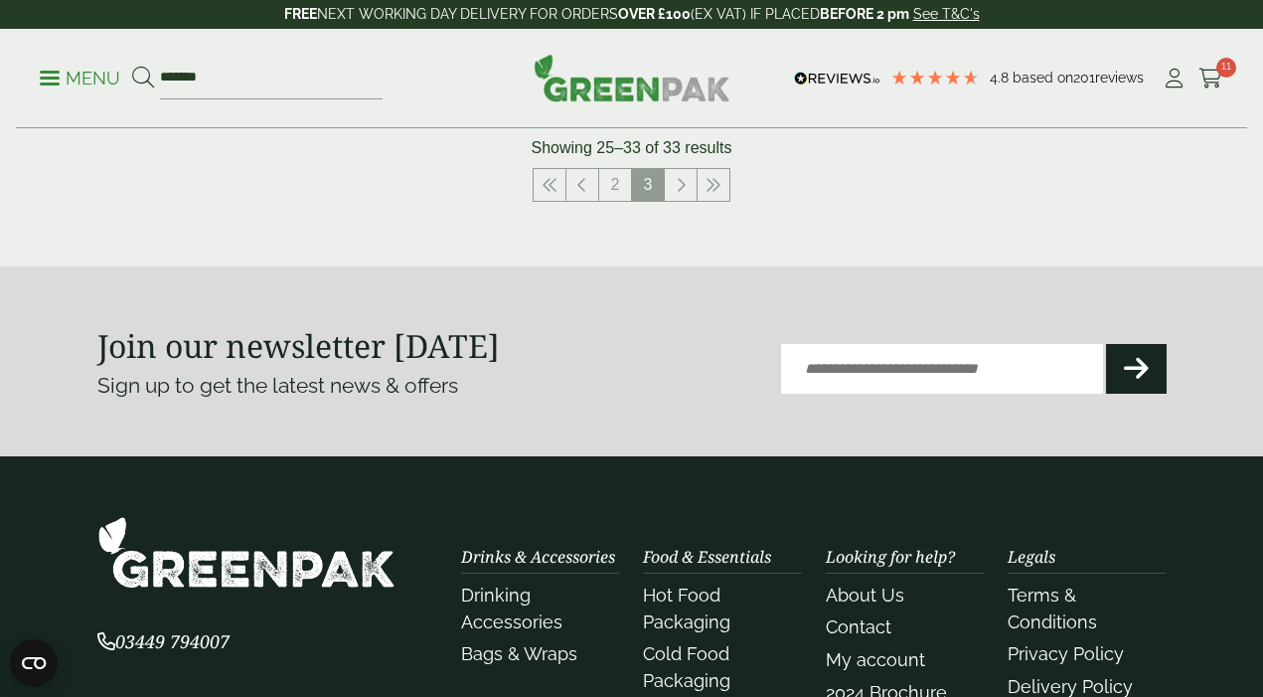
scroll to position [2382, 0]
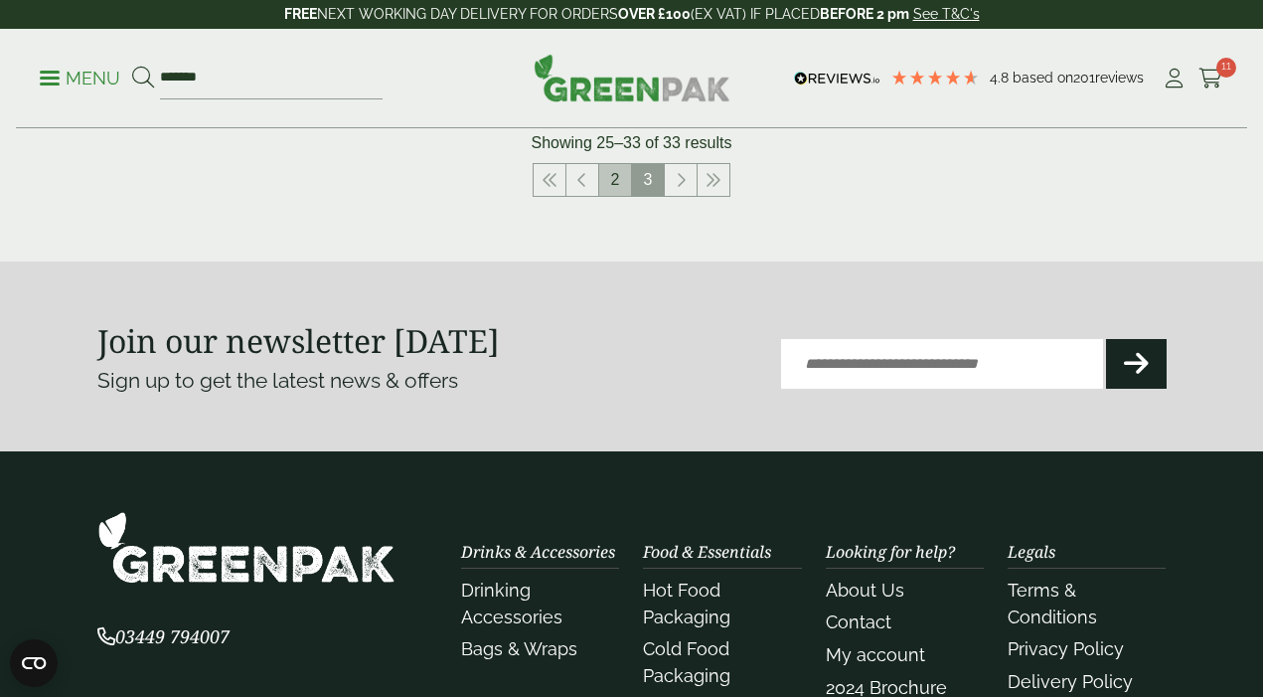
click at [620, 183] on link "2" at bounding box center [615, 180] width 32 height 32
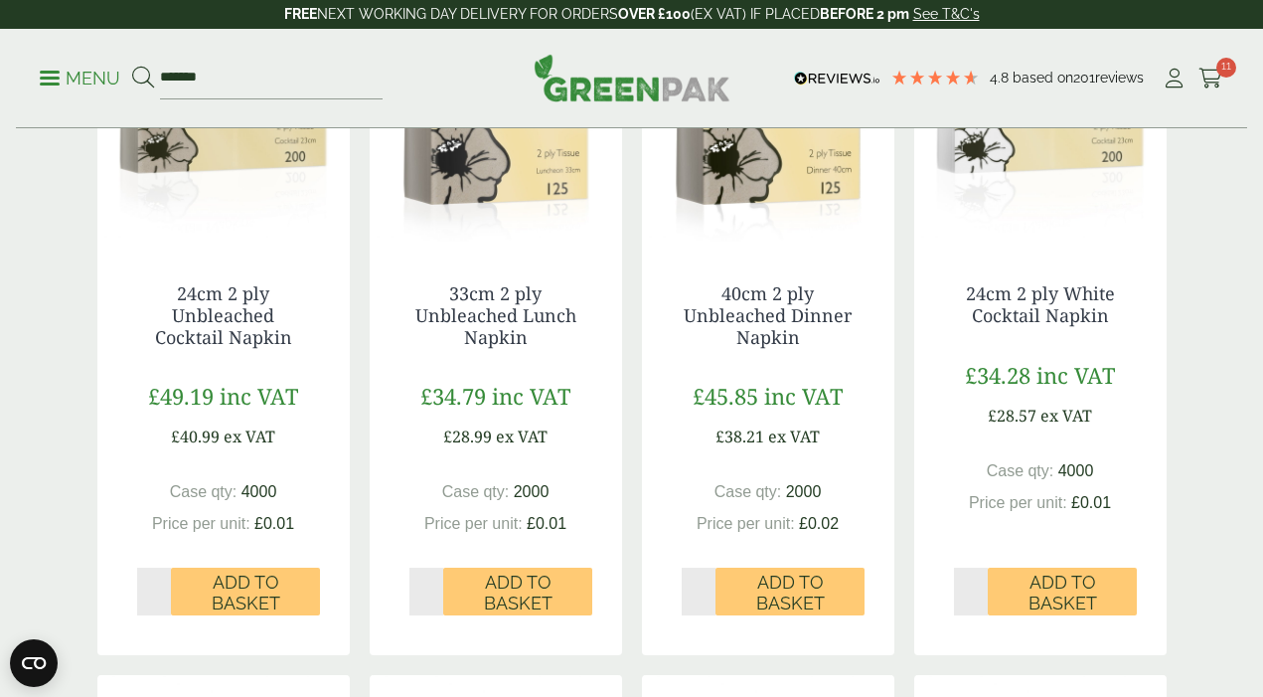
scroll to position [1122, 0]
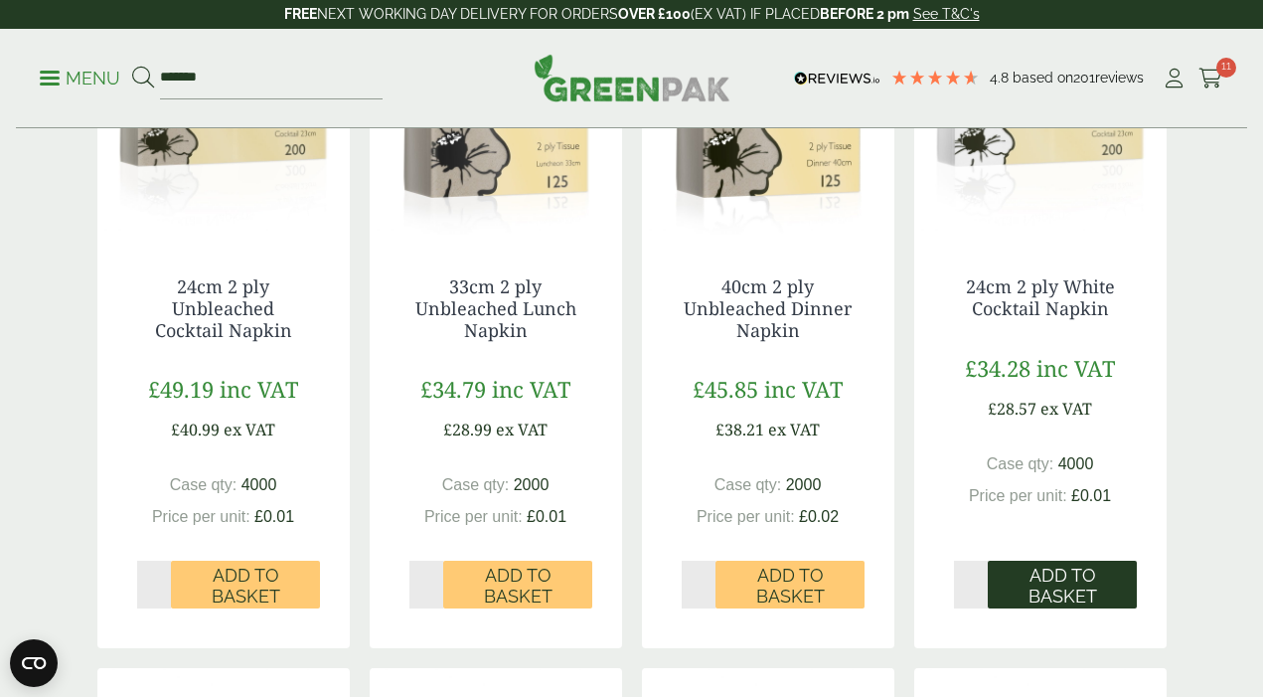
click at [1064, 581] on span "Add to Basket" at bounding box center [1062, 585] width 121 height 43
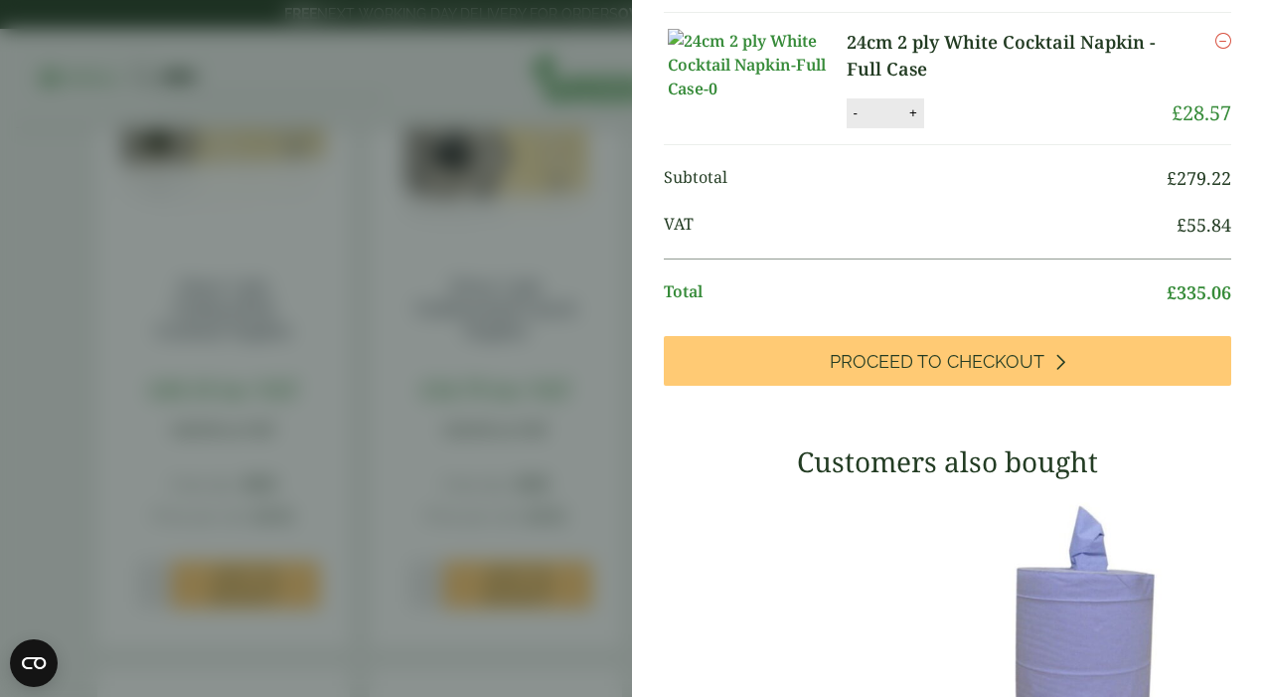
scroll to position [431, 0]
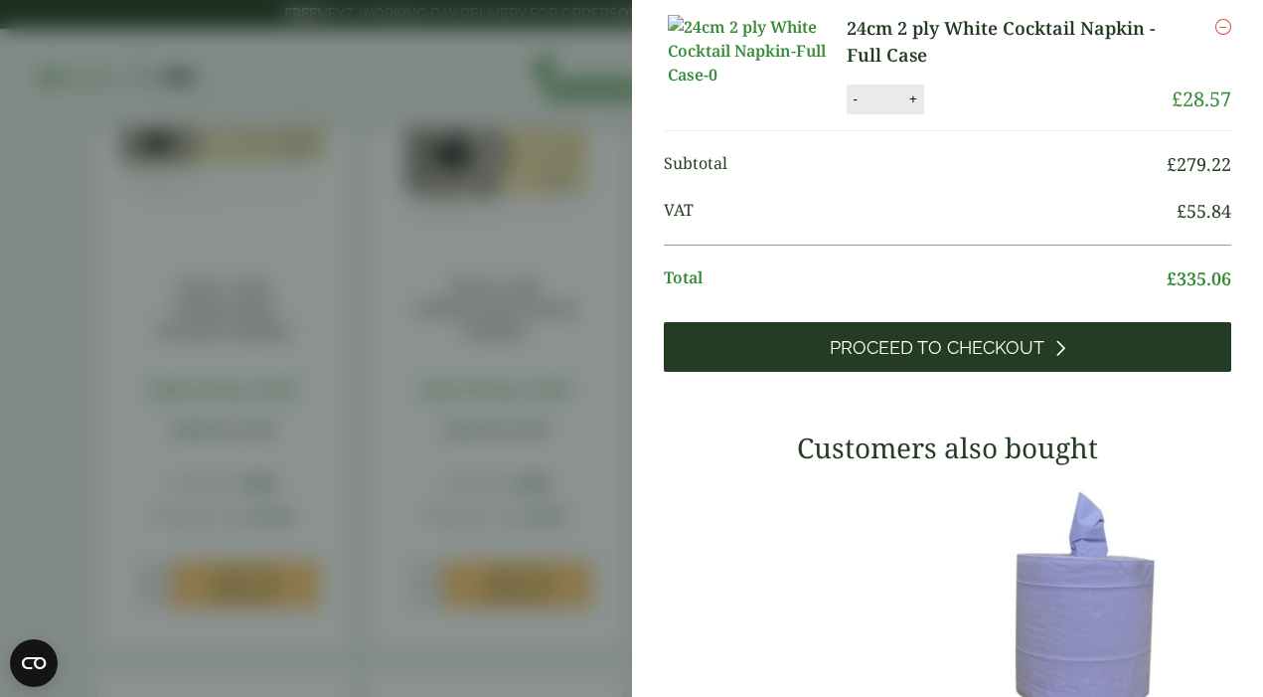
click at [983, 359] on span "Proceed to Checkout" at bounding box center [937, 348] width 215 height 22
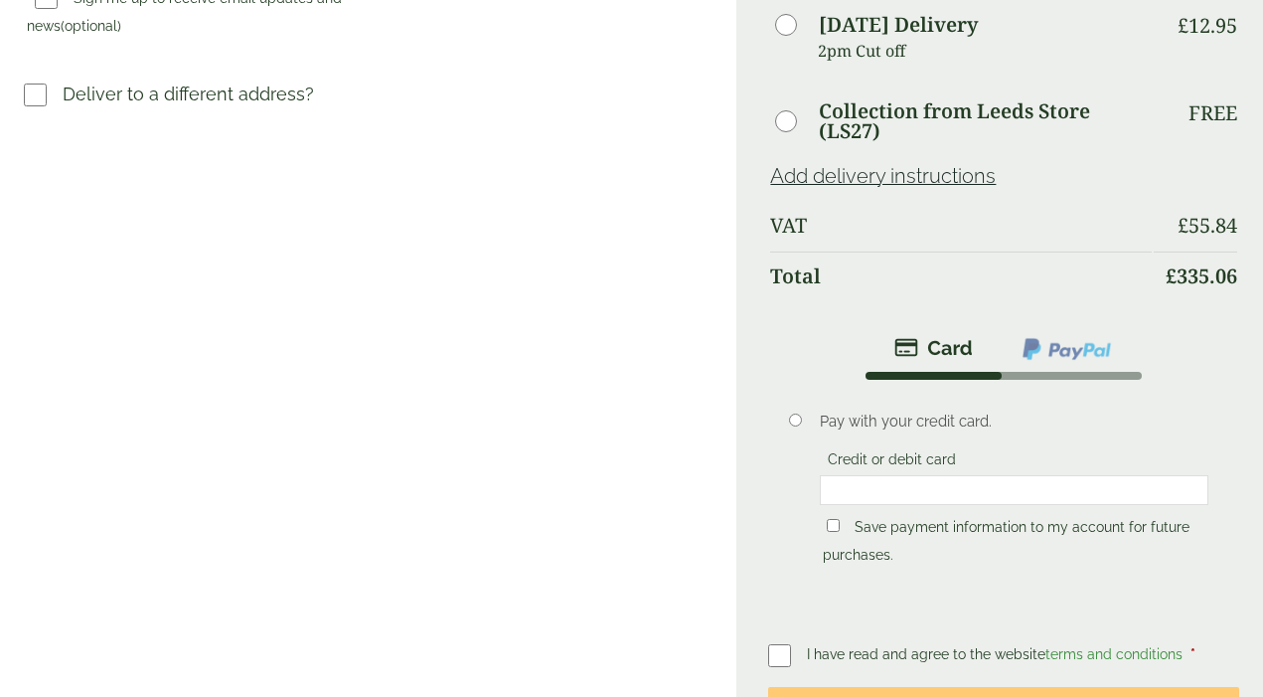
scroll to position [844, 0]
